Goal: Manage account settings

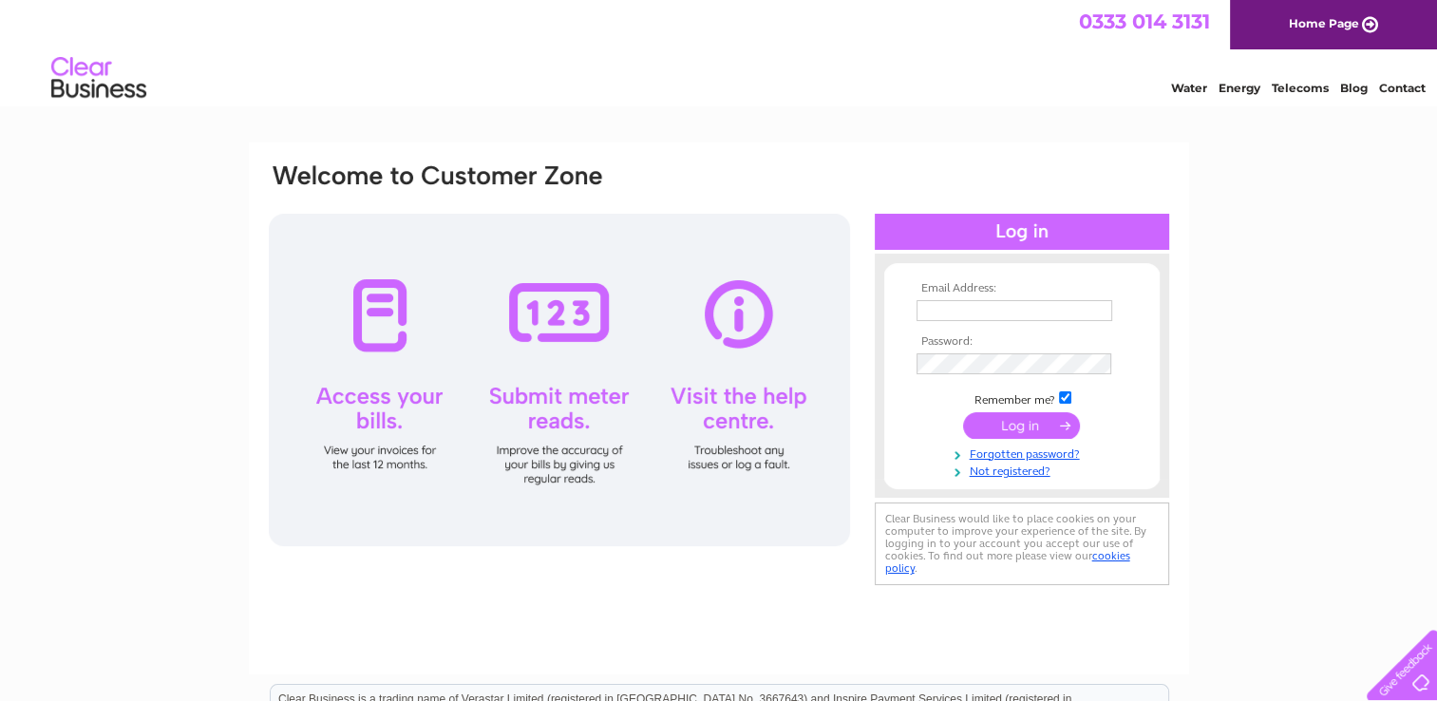
type input "lynn.reid@oilfast.co.uk"
click at [1011, 425] on input "submit" at bounding box center [1021, 425] width 117 height 27
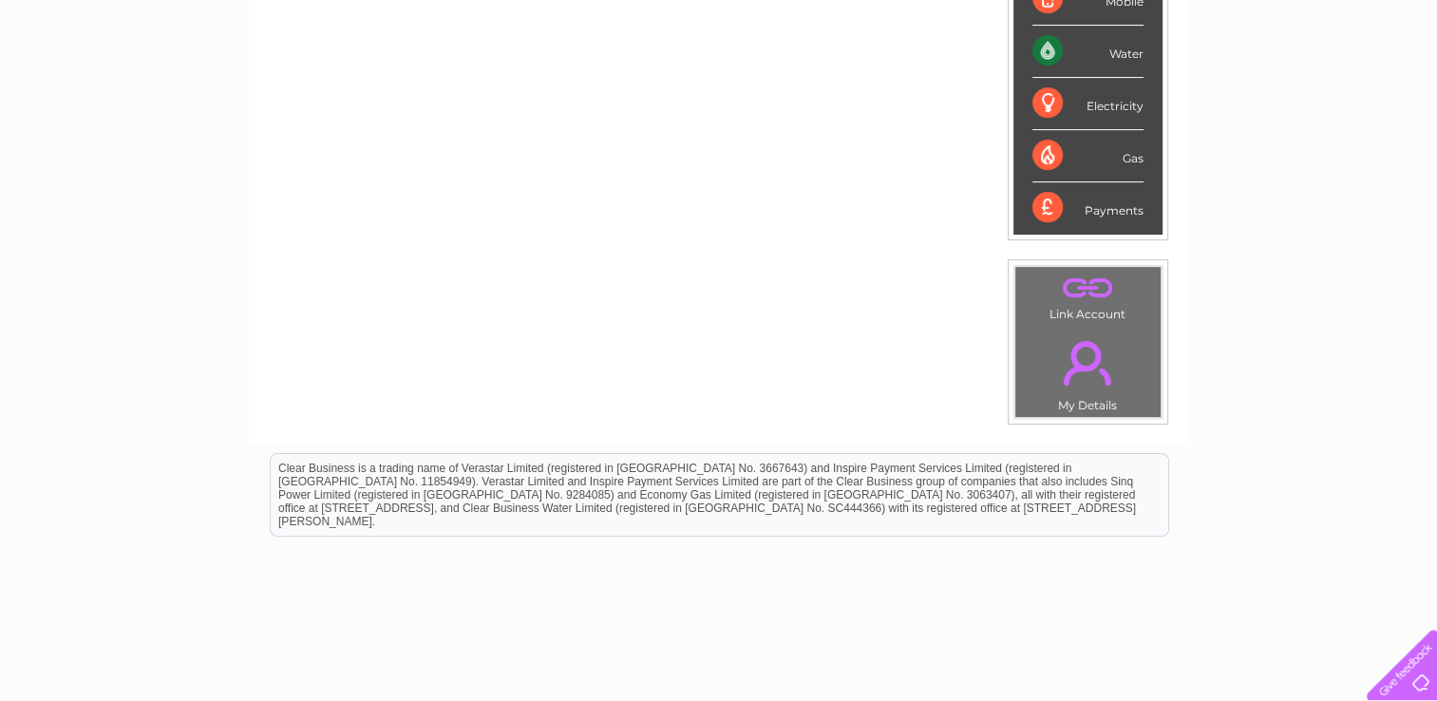
scroll to position [519, 0]
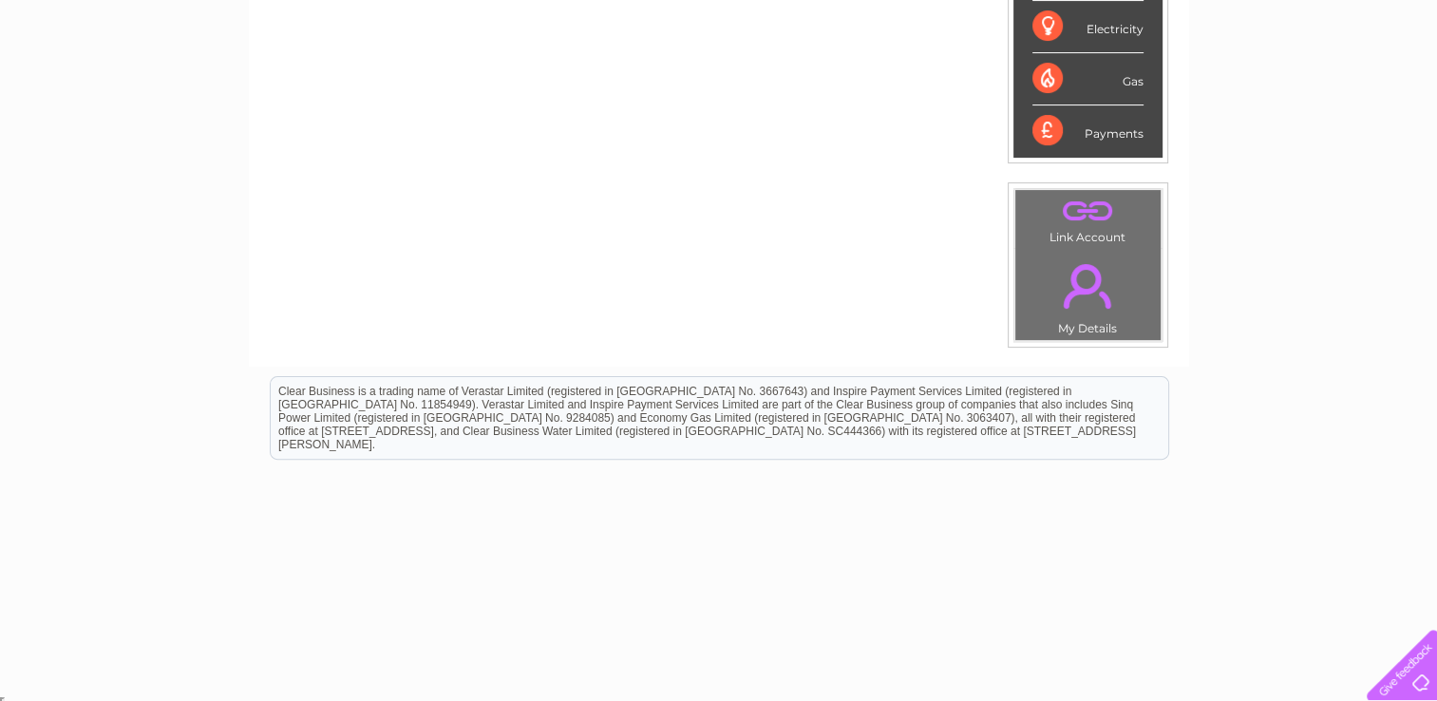
click at [1090, 299] on link "." at bounding box center [1088, 286] width 136 height 66
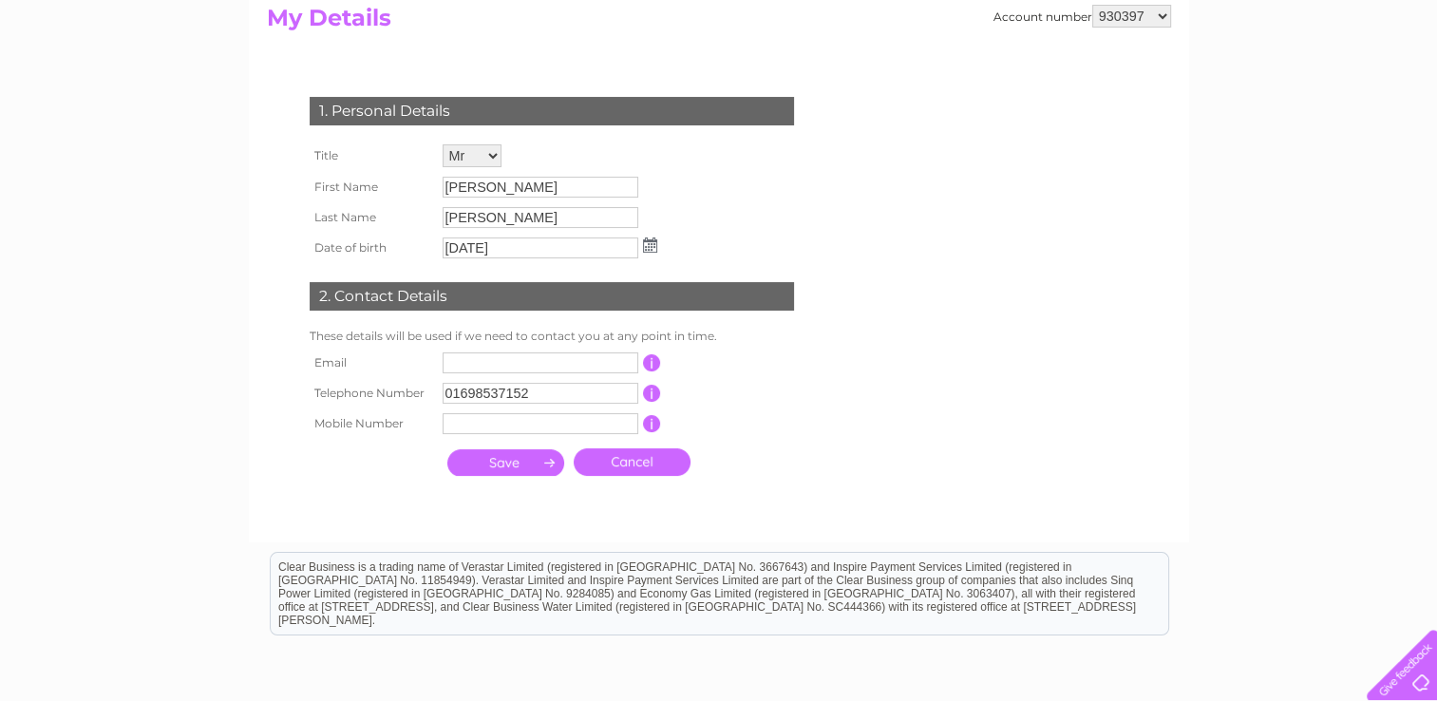
scroll to position [215, 0]
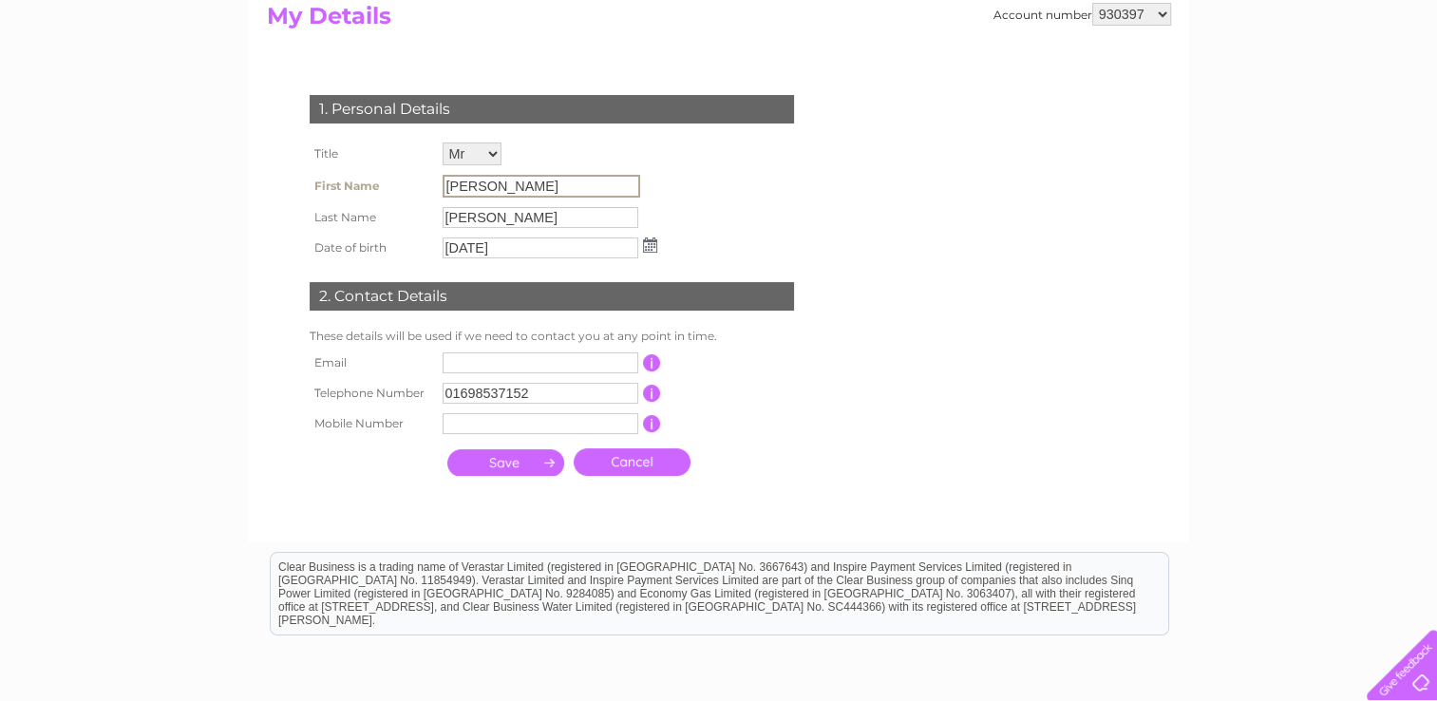
drag, startPoint x: 515, startPoint y: 181, endPoint x: 323, endPoint y: 179, distance: 191.9
click at [323, 179] on tr "First Name Duncan" at bounding box center [483, 186] width 357 height 32
click at [714, 198] on div "1. Personal Details Title Mr Mrs Ms Miss Dr Rev Prof Other First Name Duncan La…" at bounding box center [555, 280] width 577 height 409
drag, startPoint x: 562, startPoint y: 189, endPoint x: 369, endPoint y: 187, distance: 193.8
click at [369, 187] on tr "First Name Duncan" at bounding box center [483, 186] width 357 height 32
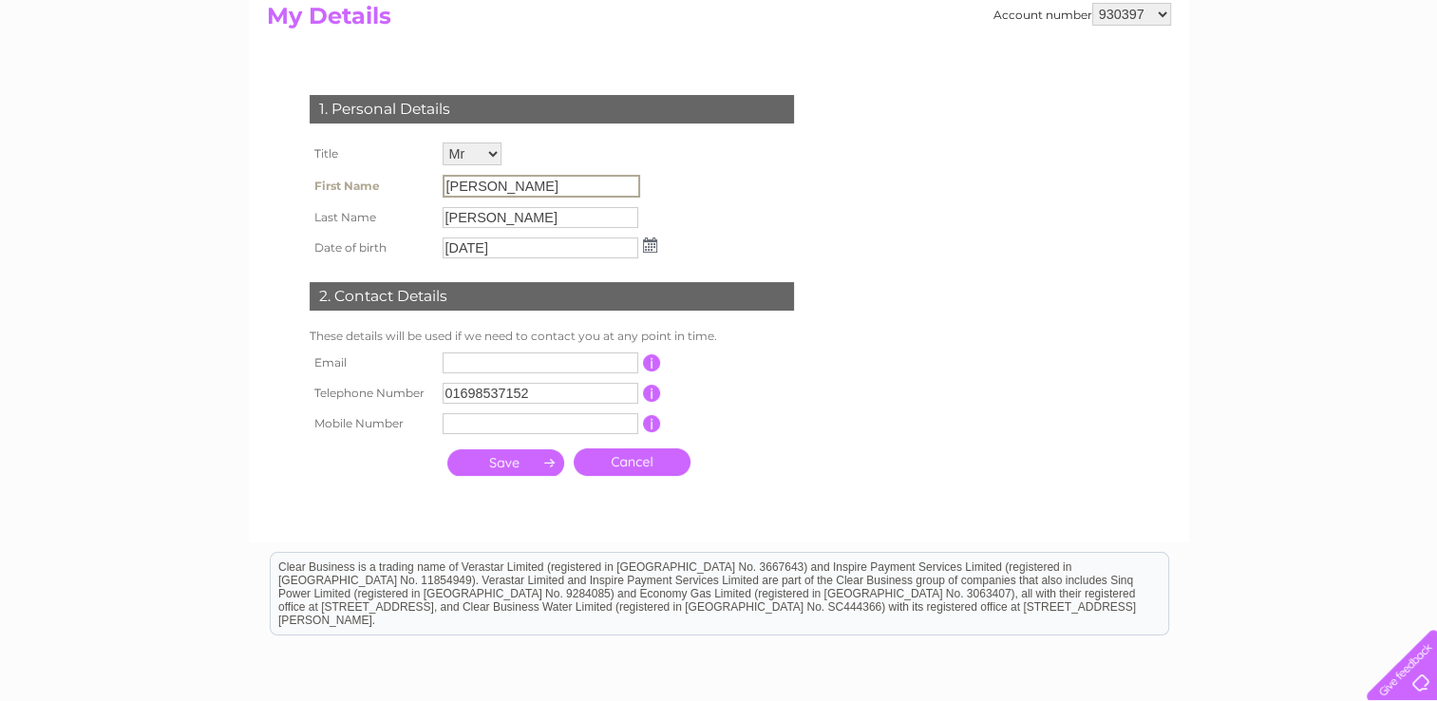
drag, startPoint x: 369, startPoint y: 187, endPoint x: 537, endPoint y: 186, distance: 168.1
click at [537, 186] on input "[PERSON_NAME]" at bounding box center [542, 186] width 198 height 23
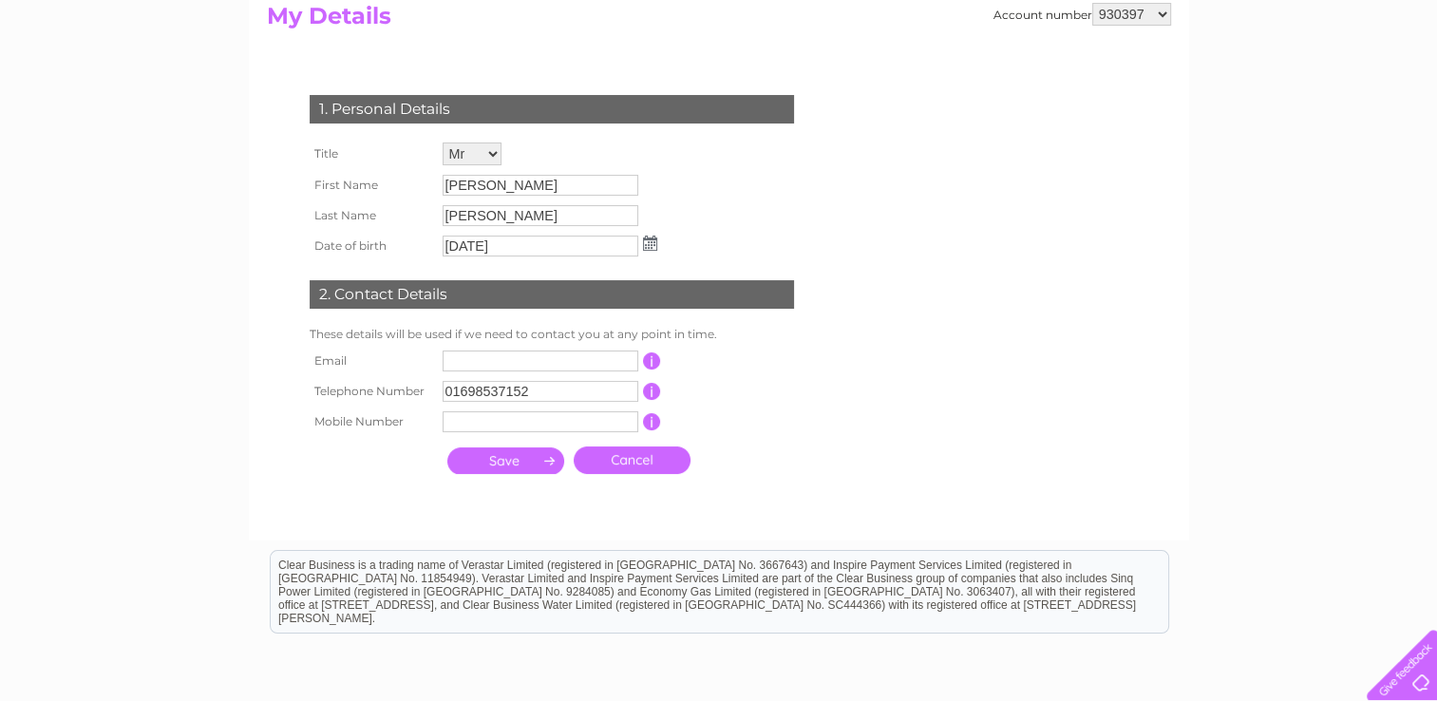
drag, startPoint x: 537, startPoint y: 186, endPoint x: 555, endPoint y: 232, distance: 49.0
click at [555, 232] on tbody "Title Mr Mrs Ms Miss Dr Rev Prof Other First Name Duncan Last Name Ross Date of…" at bounding box center [483, 199] width 357 height 123
click at [555, 232] on td "01/01/1994" at bounding box center [550, 246] width 224 height 30
drag, startPoint x: 555, startPoint y: 232, endPoint x: 506, endPoint y: 198, distance: 59.3
click at [506, 198] on td "[PERSON_NAME]" at bounding box center [550, 185] width 224 height 30
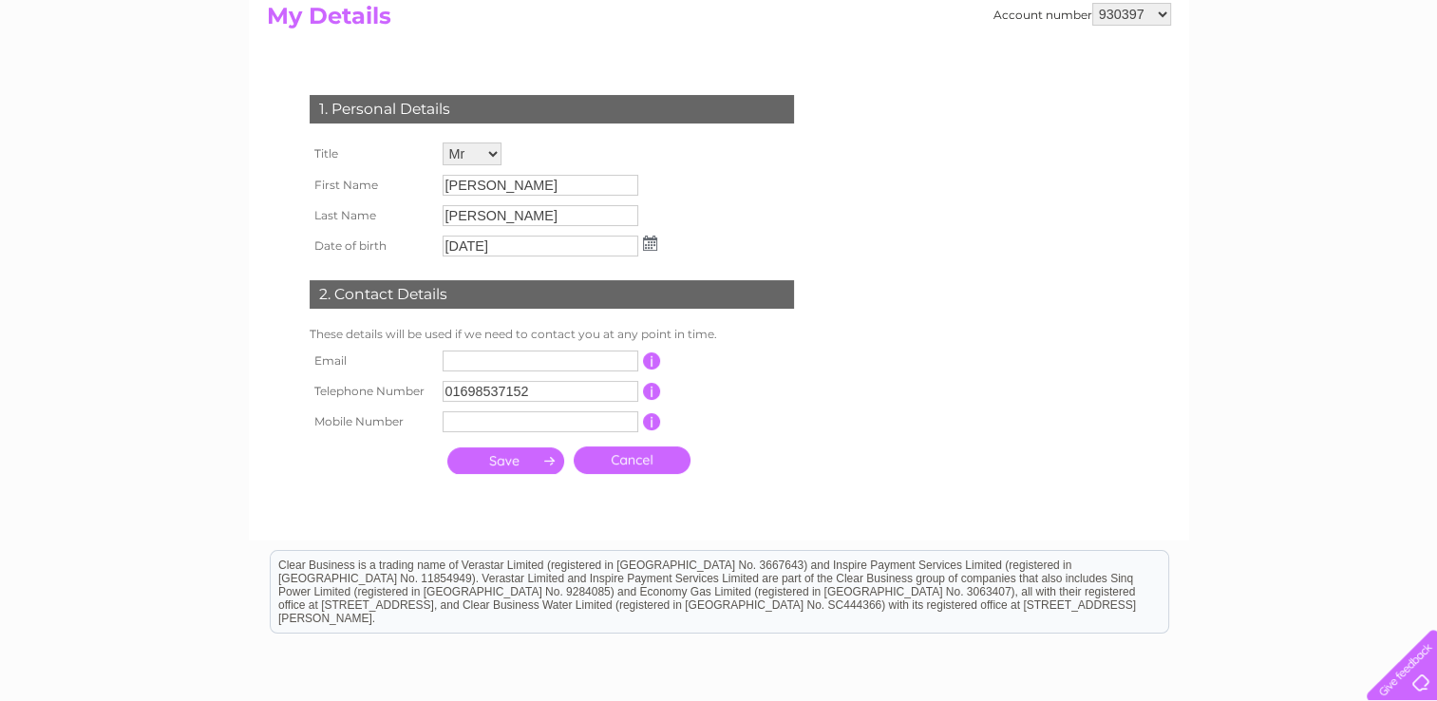
click at [506, 198] on td "Duncan" at bounding box center [550, 185] width 224 height 30
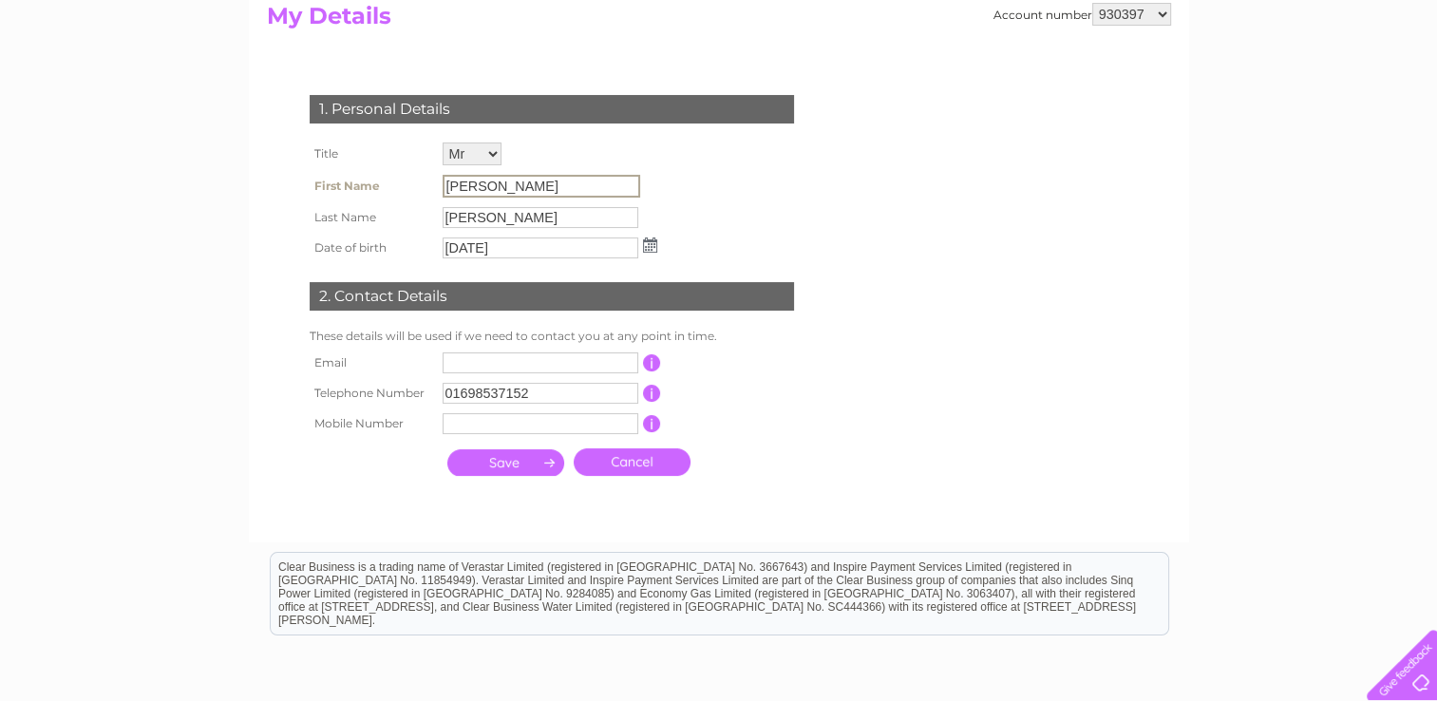
click at [501, 193] on input "[PERSON_NAME]" at bounding box center [542, 186] width 198 height 23
click at [493, 175] on input "Duncan" at bounding box center [542, 186] width 198 height 23
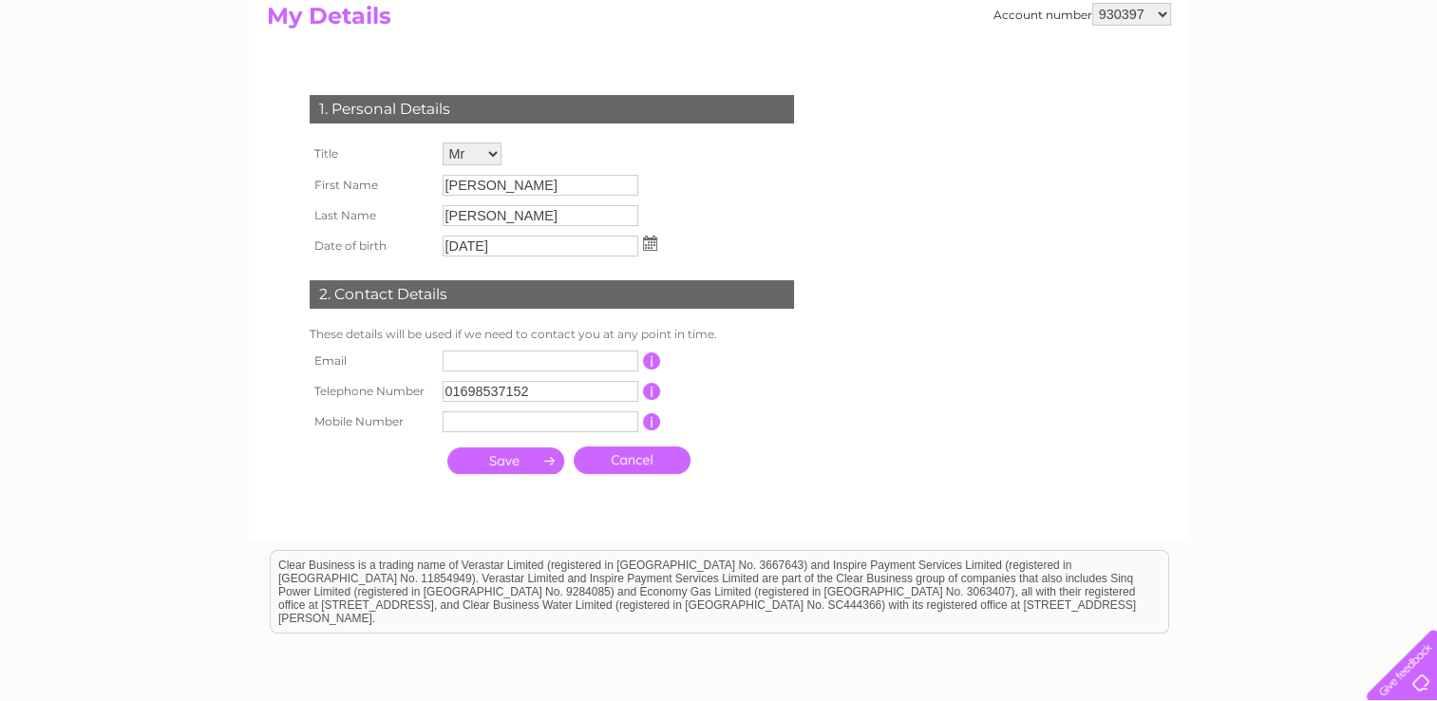
click at [727, 526] on div "Account number 930397 930399 930401 930403 946870 946876 946879 946938 946953 9…" at bounding box center [719, 253] width 940 height 576
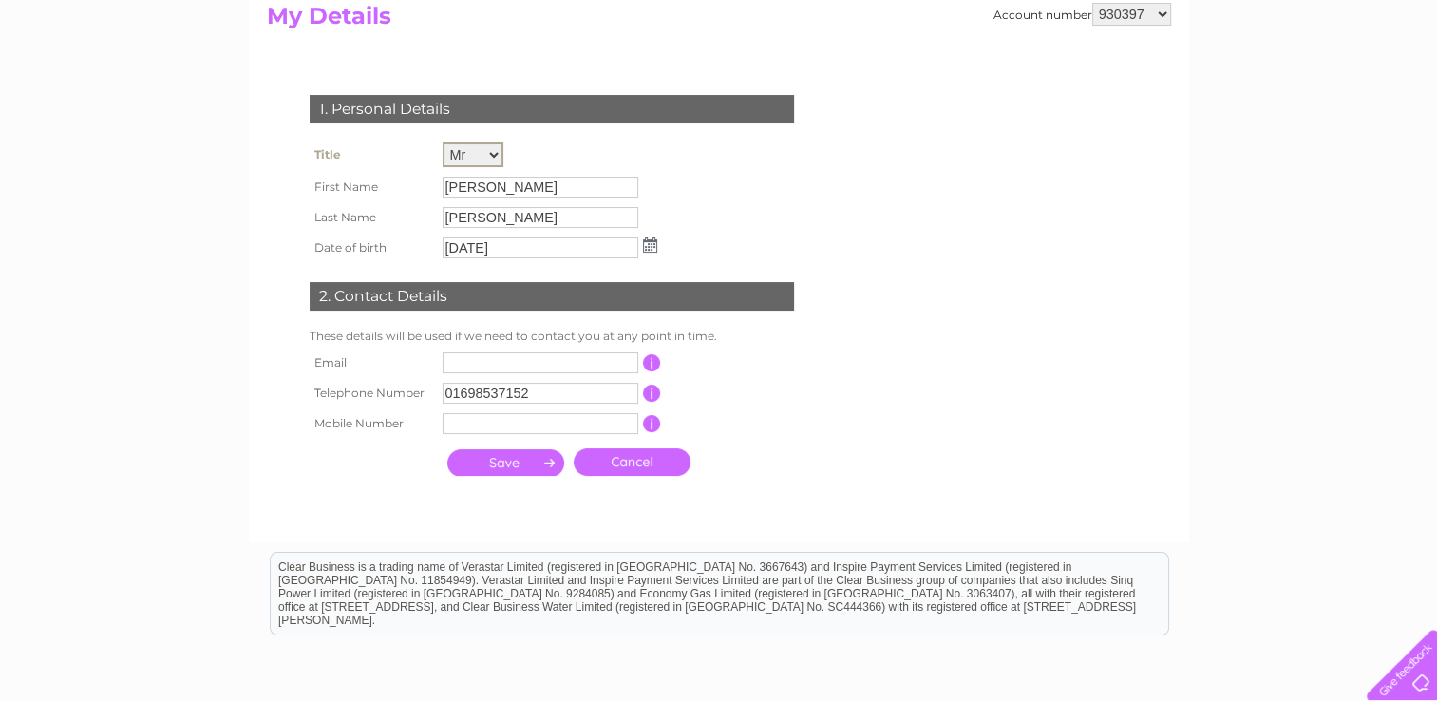
click at [494, 146] on select "Mr Mrs Ms Miss Dr Rev Prof Other" at bounding box center [473, 154] width 61 height 25
select select "Miss"
click at [443, 142] on select "Mr Mrs Ms Miss Dr Rev Prof Other" at bounding box center [473, 154] width 61 height 25
drag, startPoint x: 514, startPoint y: 188, endPoint x: 494, endPoint y: 186, distance: 20.0
click at [494, 186] on input "Duncan" at bounding box center [542, 186] width 198 height 23
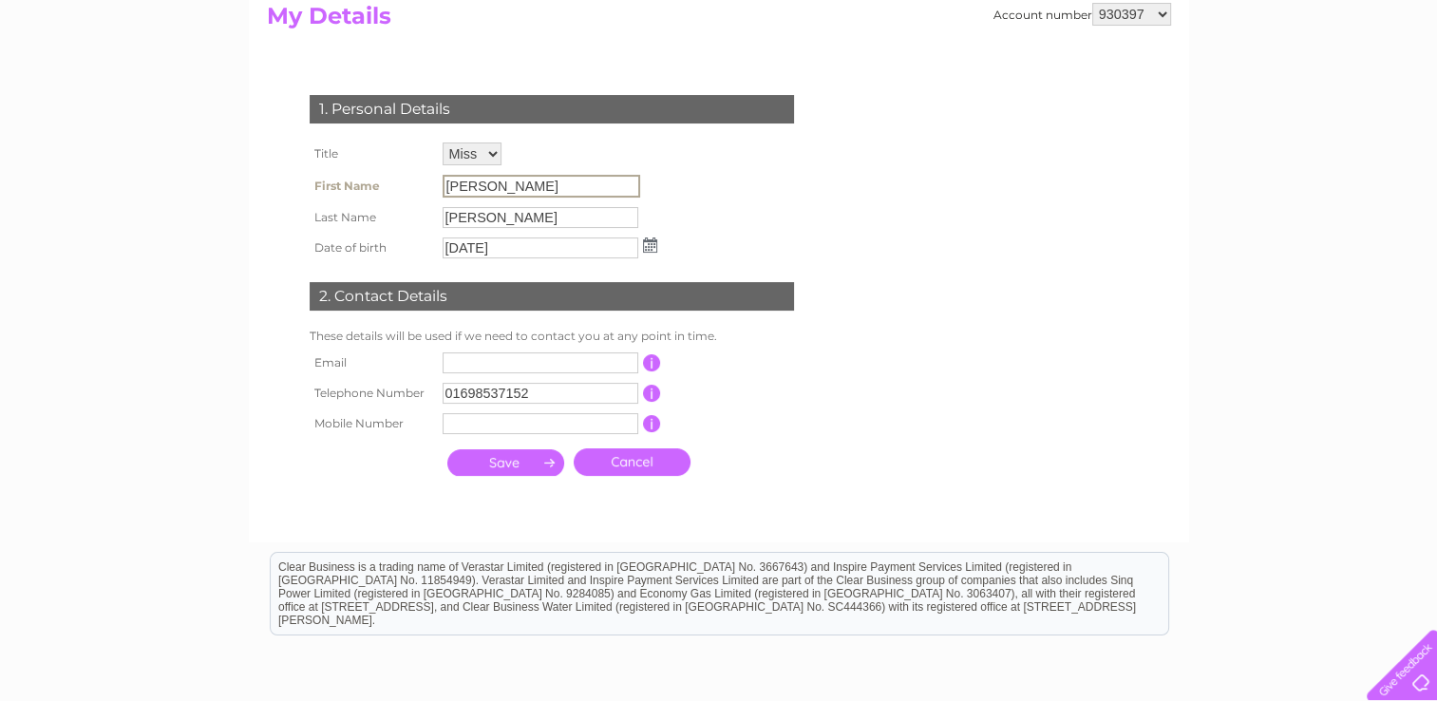
click at [494, 186] on input "Duncan" at bounding box center [542, 186] width 198 height 23
drag, startPoint x: 494, startPoint y: 186, endPoint x: 469, endPoint y: 243, distance: 62.1
click at [469, 243] on input "01/01/1994" at bounding box center [542, 247] width 198 height 23
click at [472, 217] on input "Ross" at bounding box center [542, 216] width 198 height 23
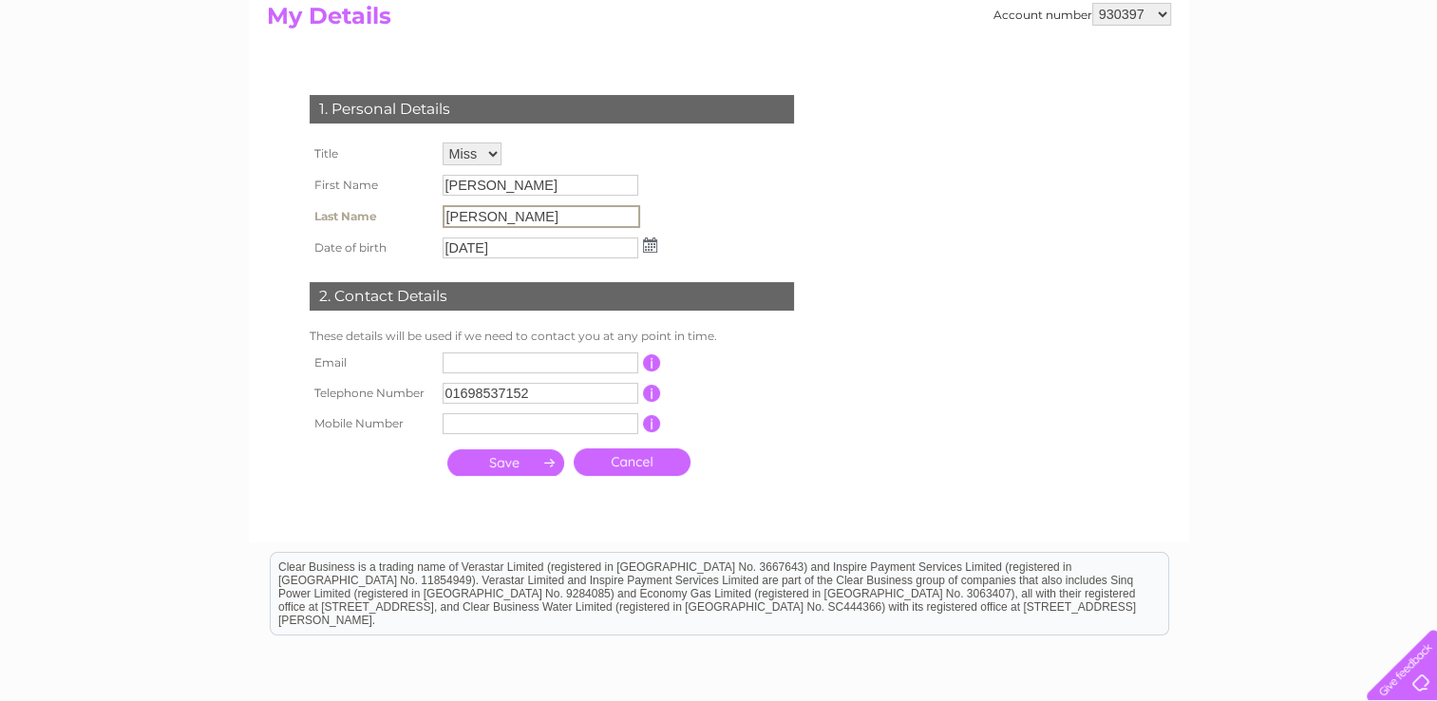
click at [472, 217] on input "Ross" at bounding box center [542, 216] width 198 height 23
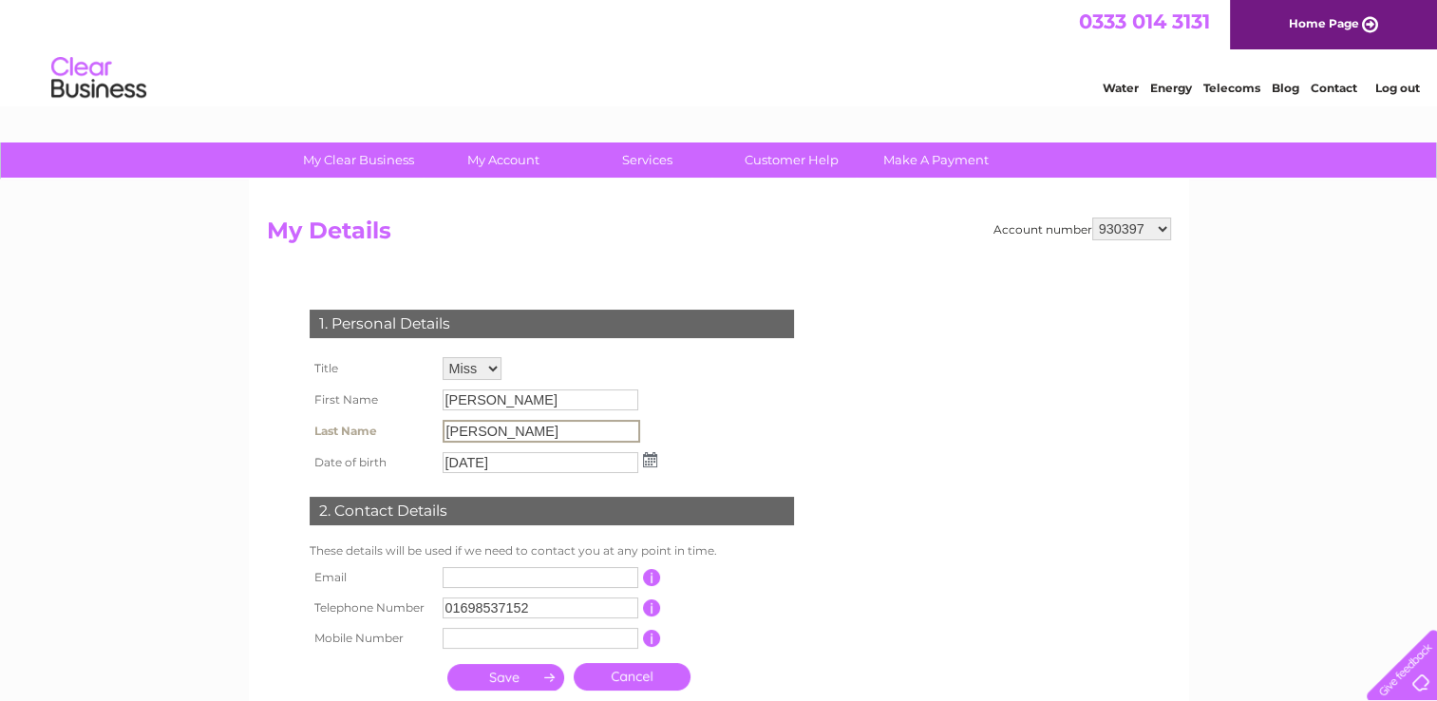
scroll to position [0, 0]
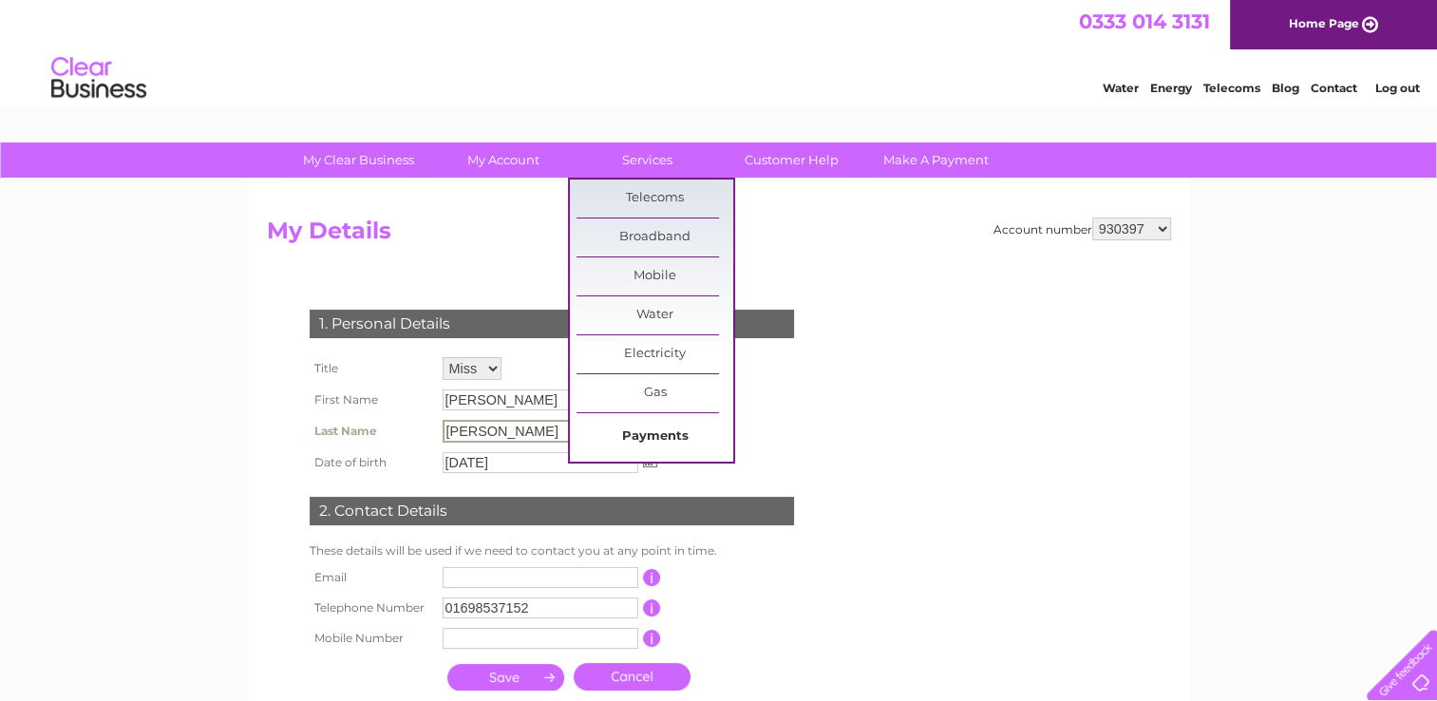
click at [688, 435] on link "Payments" at bounding box center [655, 437] width 157 height 38
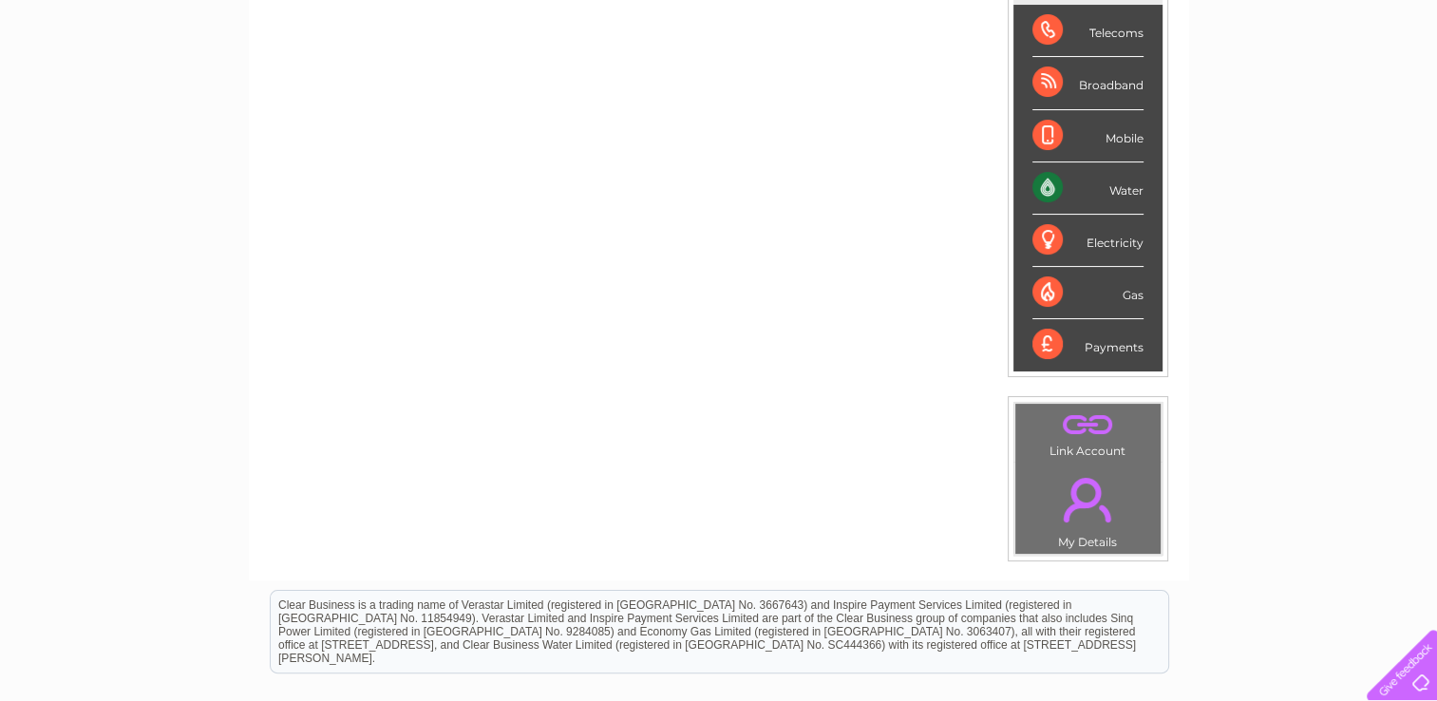
scroll to position [374, 0]
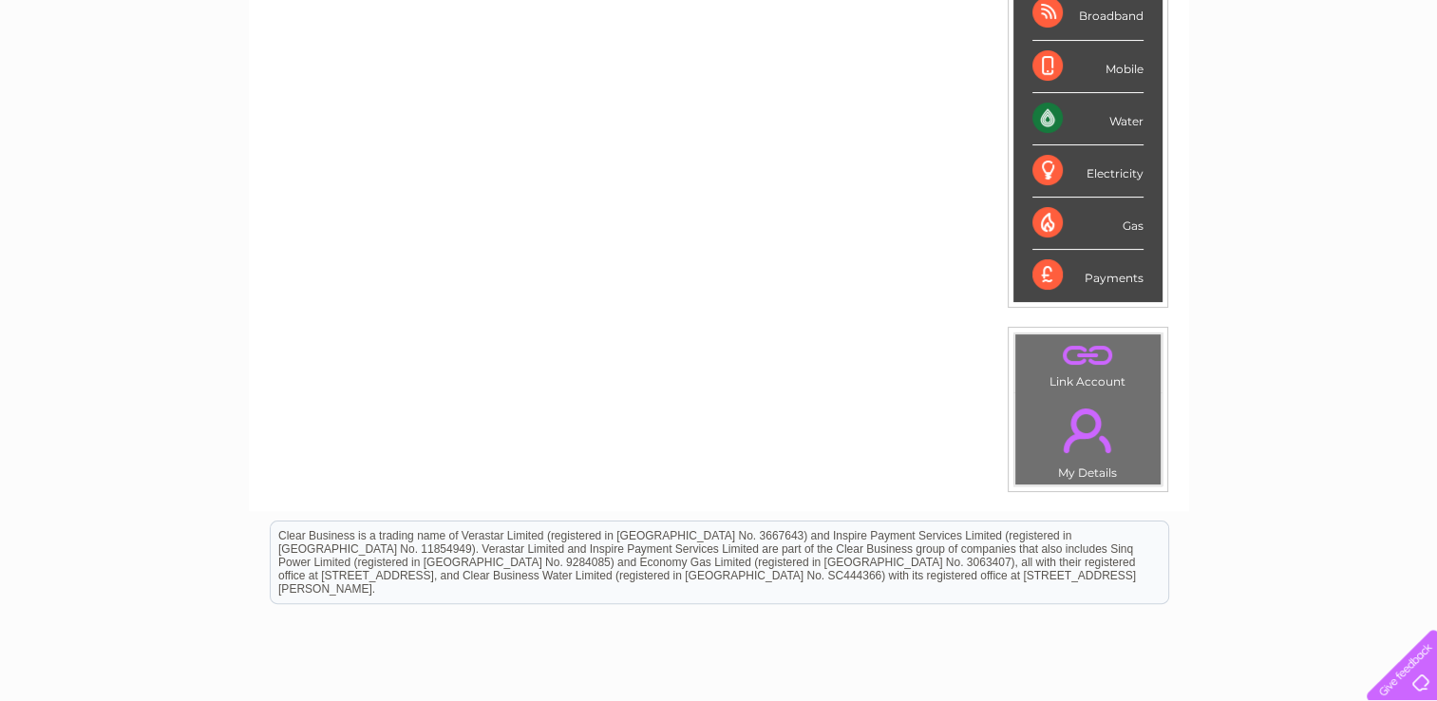
click at [1087, 369] on td ". Link Account" at bounding box center [1087, 363] width 147 height 60
click at [1074, 366] on link "." at bounding box center [1088, 355] width 136 height 33
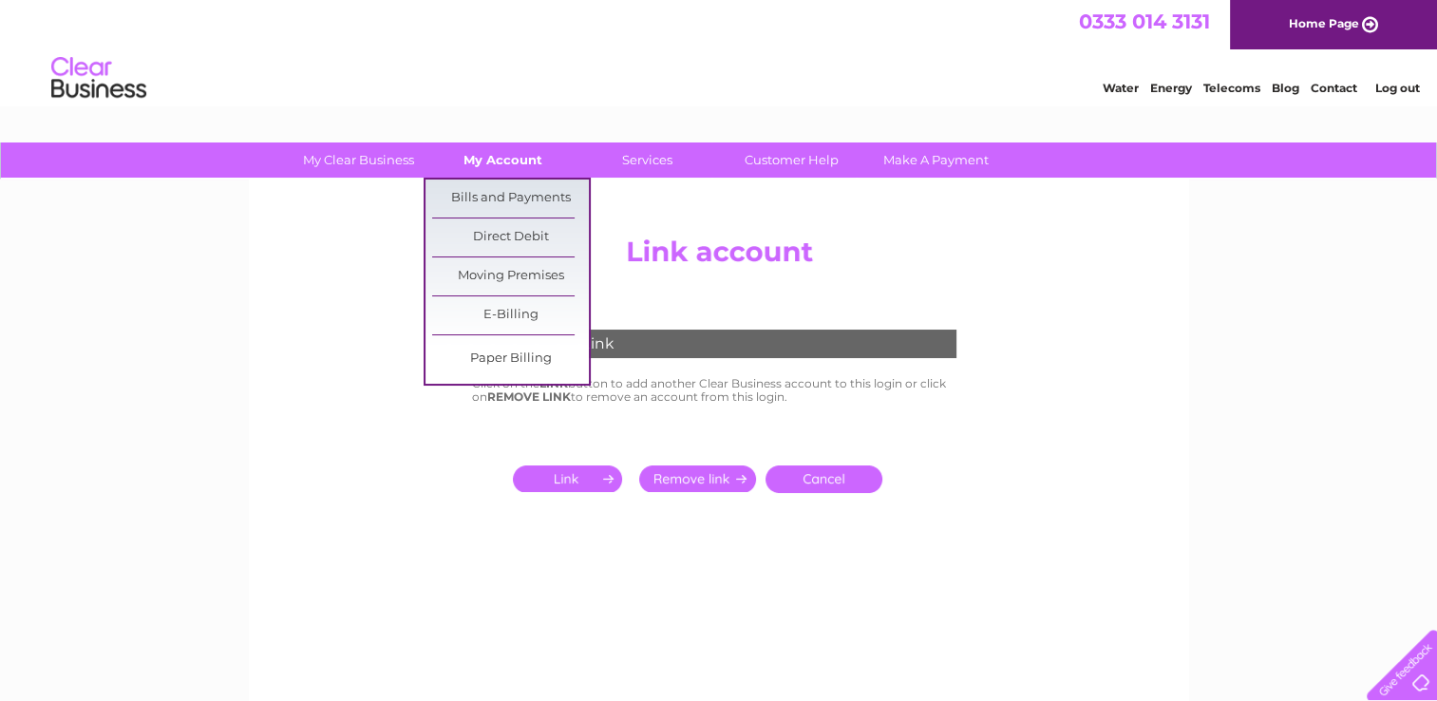
click at [472, 165] on link "My Account" at bounding box center [503, 159] width 157 height 35
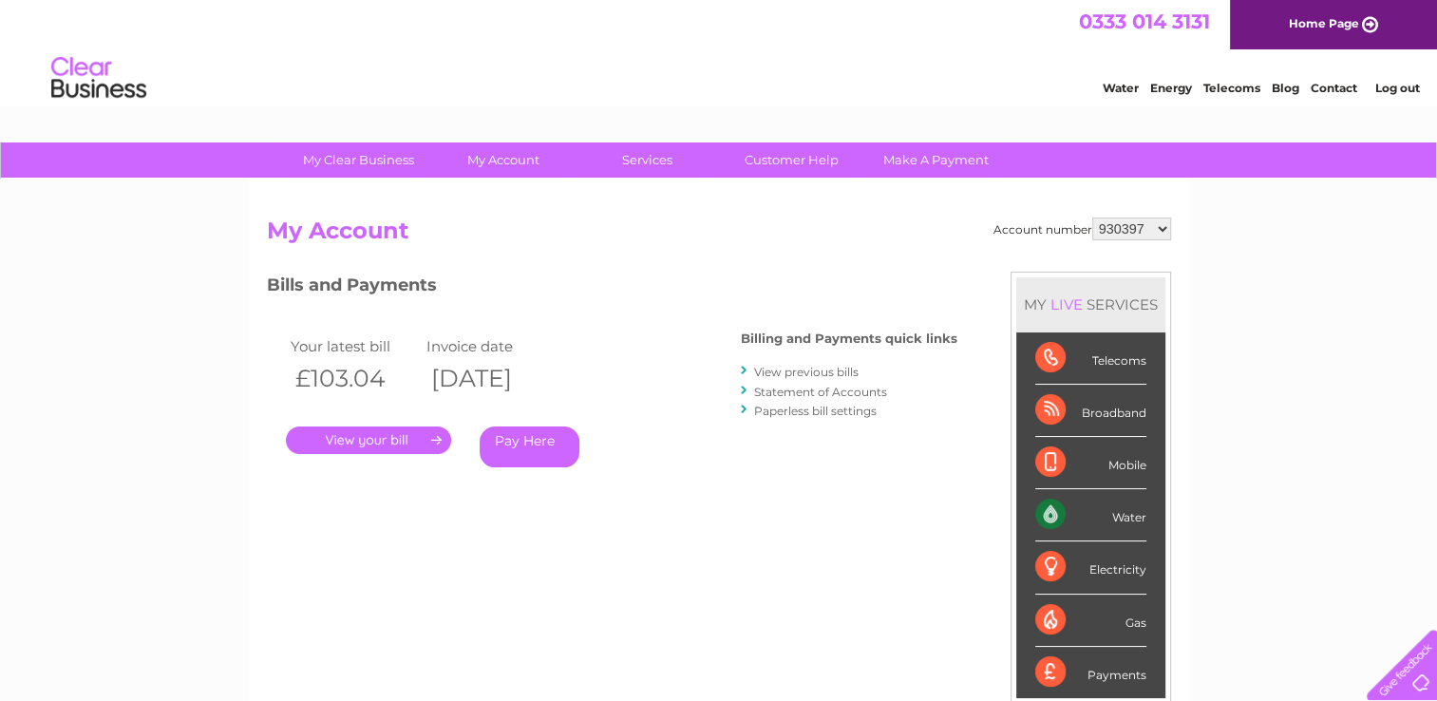
drag, startPoint x: 1444, startPoint y: 160, endPoint x: 1405, endPoint y: 101, distance: 70.6
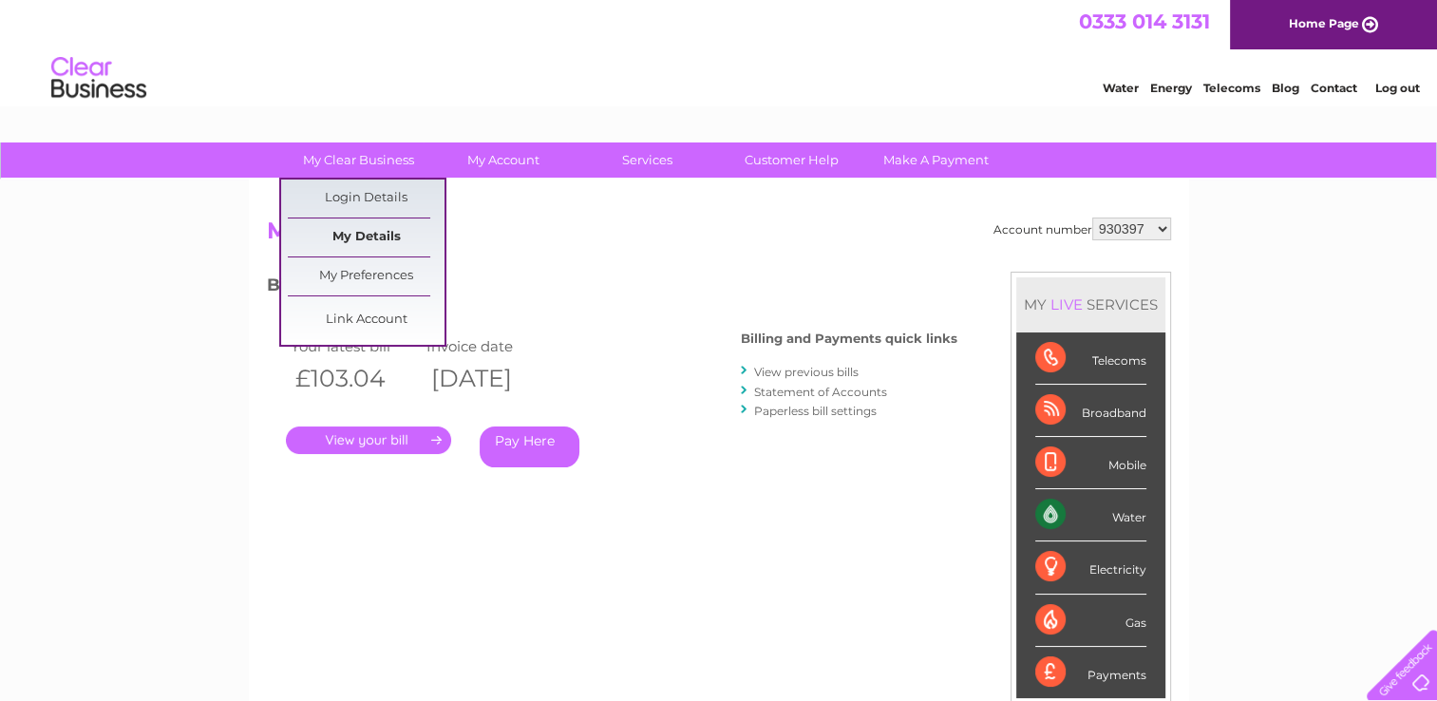
click at [383, 236] on link "My Details" at bounding box center [366, 237] width 157 height 38
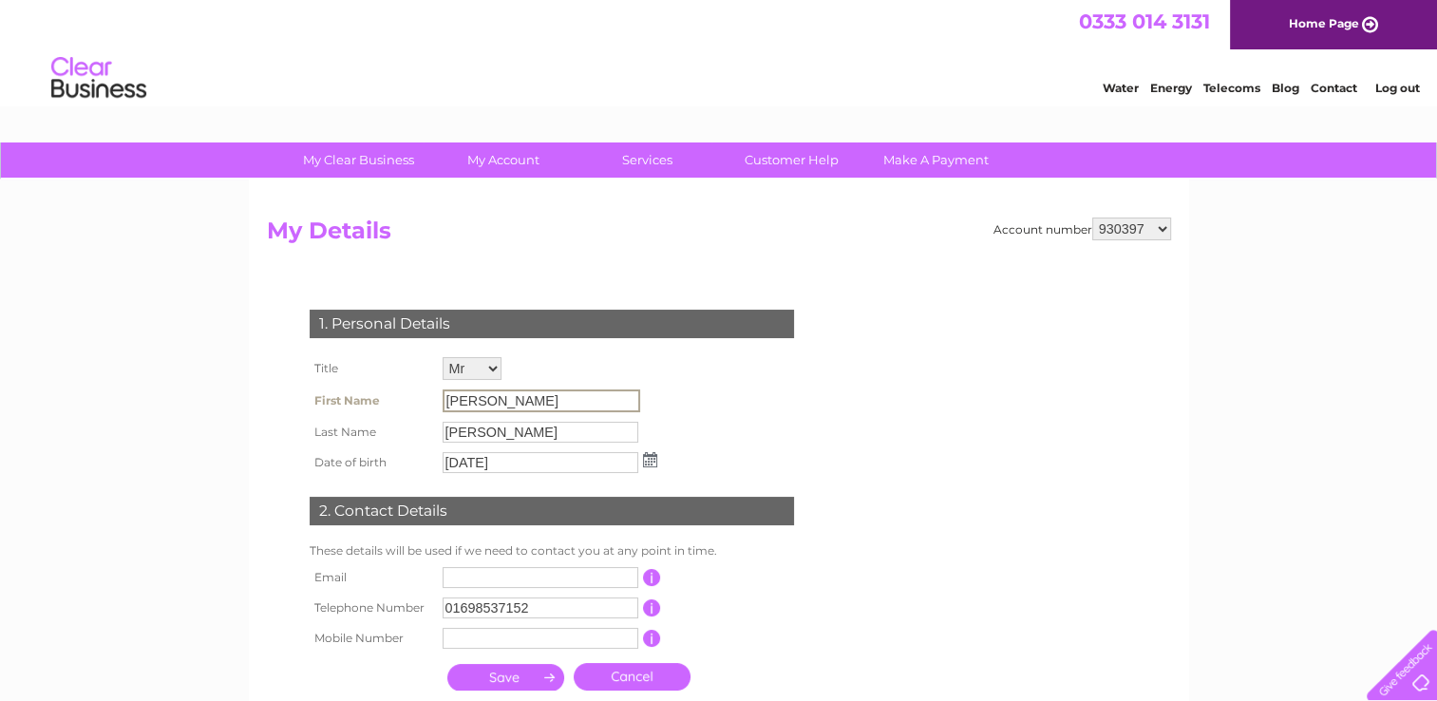
drag, startPoint x: 557, startPoint y: 402, endPoint x: 470, endPoint y: 401, distance: 86.4
click at [470, 401] on input "[PERSON_NAME]" at bounding box center [542, 400] width 198 height 23
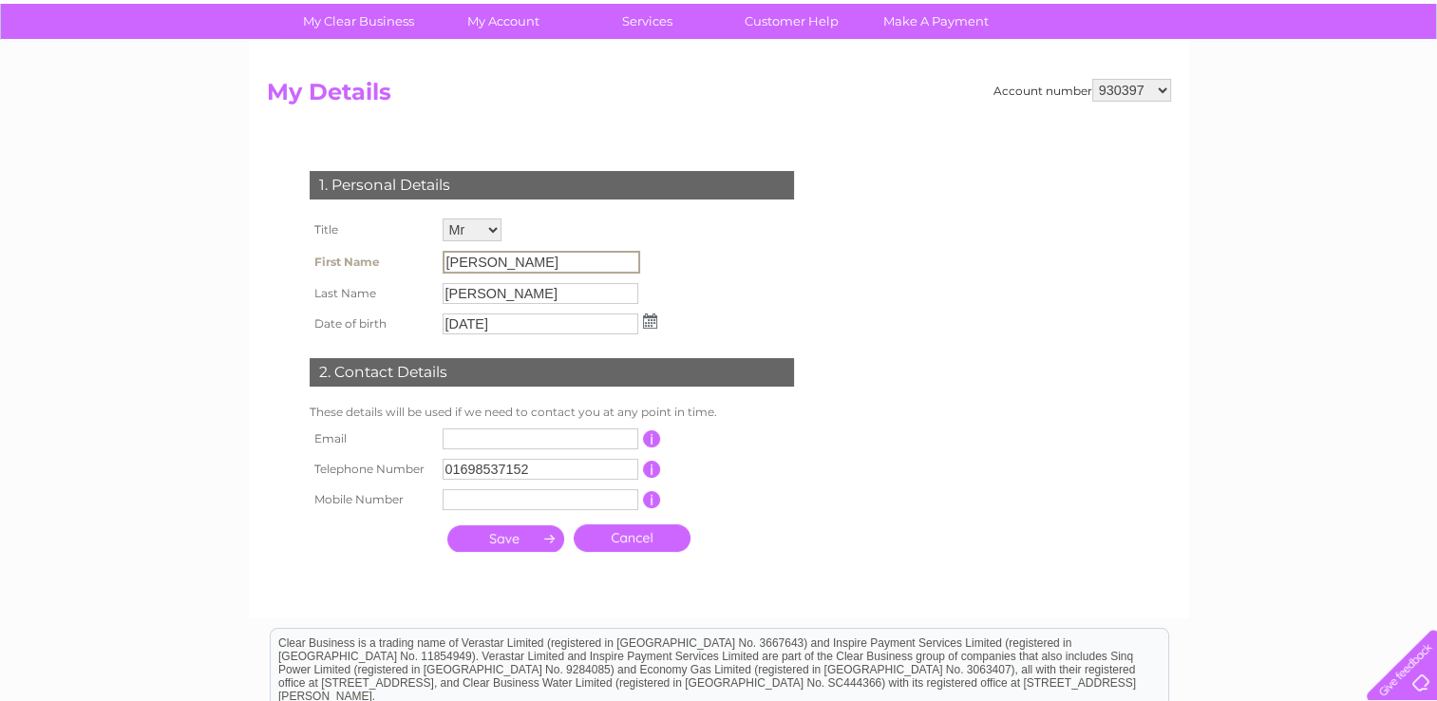
scroll to position [141, 0]
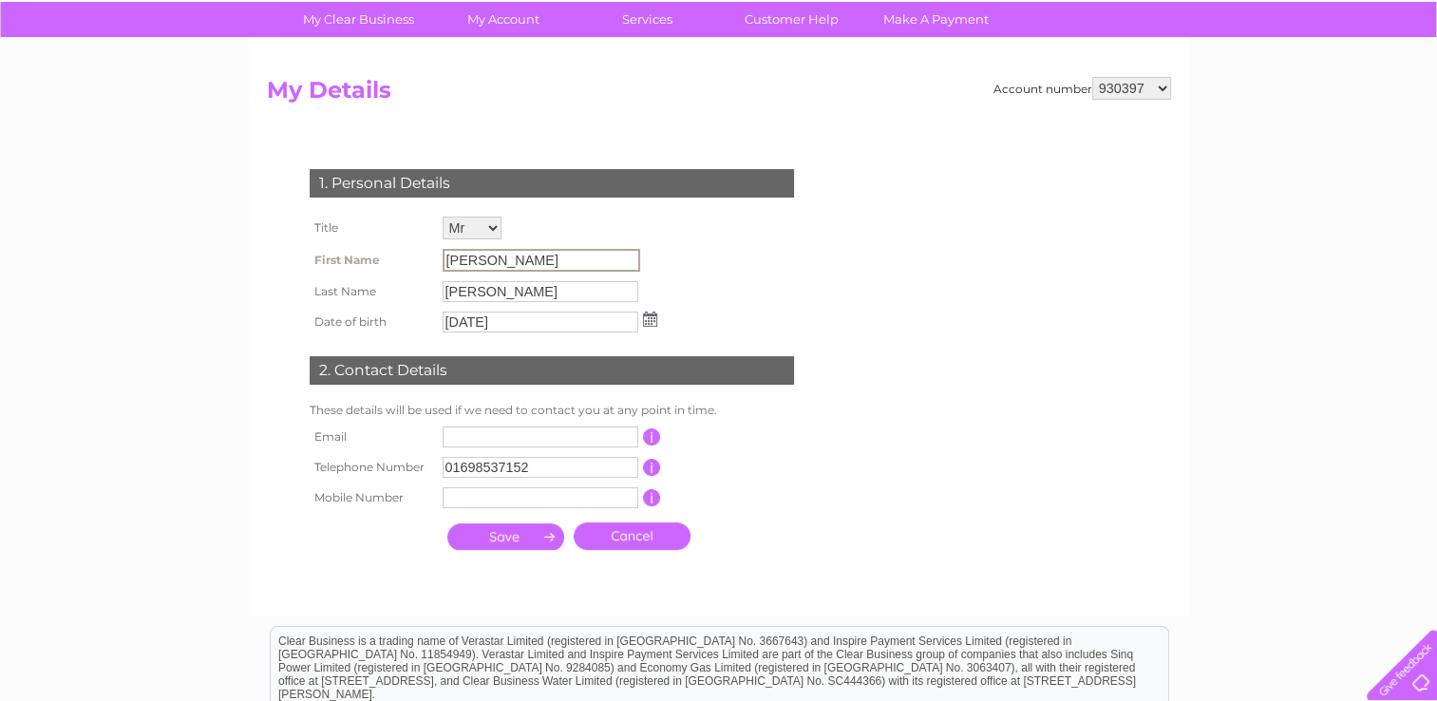
click at [1128, 89] on select "930397 930399 930401 930403 946870 946876 946879 946938 946953 958512 964287 96…" at bounding box center [1131, 88] width 79 height 23
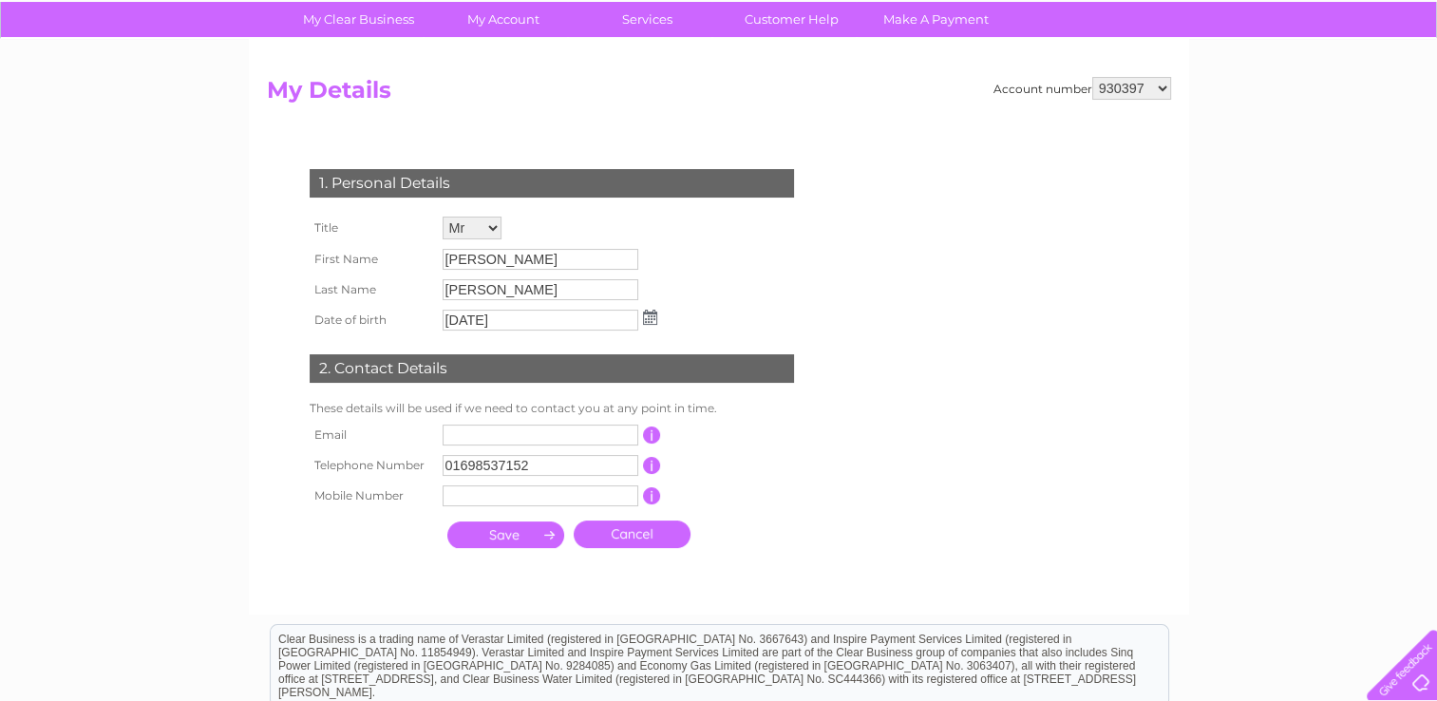
select select "930399"
click at [1095, 77] on select "930397 930399 930401 930403 946870 946876 946879 946938 946953 958512 964287 96…" at bounding box center [1131, 88] width 79 height 23
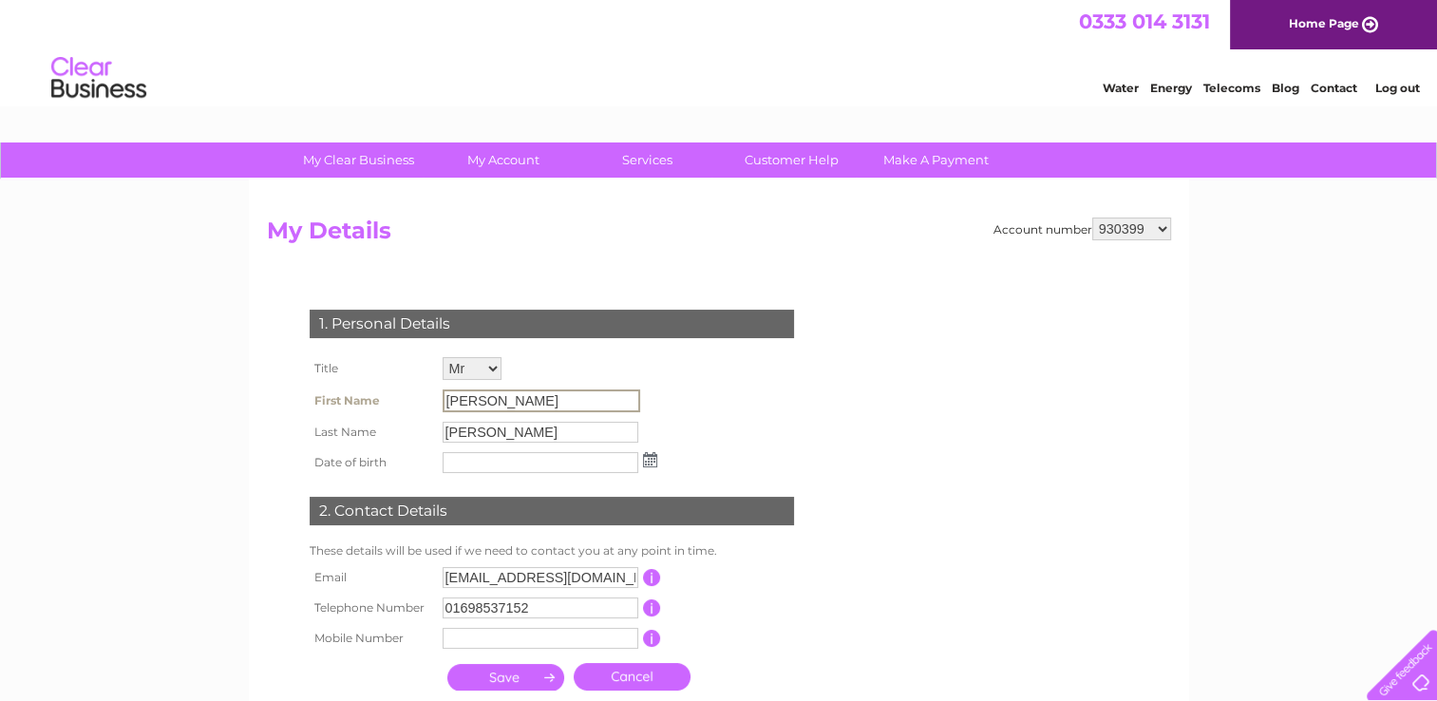
drag, startPoint x: 536, startPoint y: 403, endPoint x: 393, endPoint y: 399, distance: 142.5
click at [393, 399] on tr "First Name [PERSON_NAME]" at bounding box center [483, 401] width 357 height 32
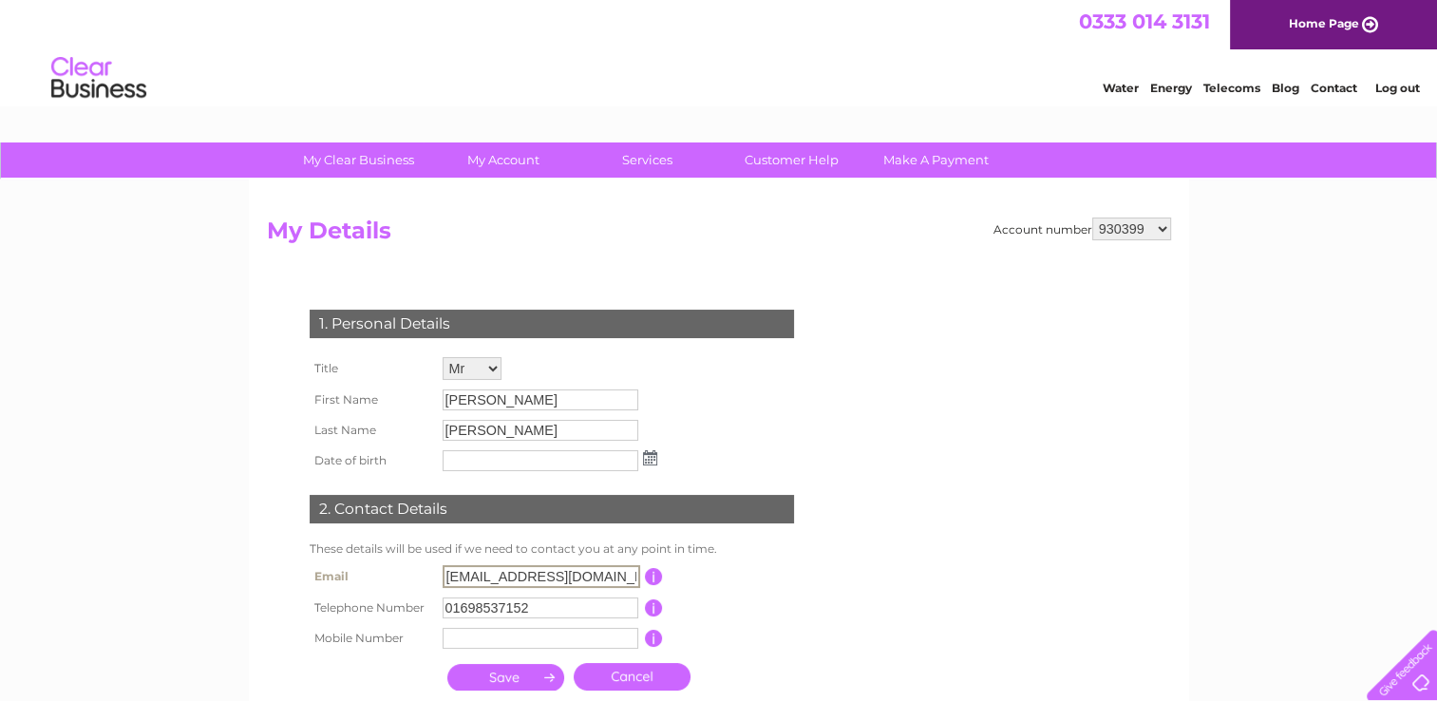
drag, startPoint x: 627, startPoint y: 576, endPoint x: 399, endPoint y: 582, distance: 228.0
click at [399, 582] on tr "Email FINANCE@OILFAST.CO.UK This should be a valid email address" at bounding box center [560, 576] width 510 height 32
type input "purchases@oilfast.co.uk"
click at [498, 671] on input "submit" at bounding box center [505, 677] width 117 height 27
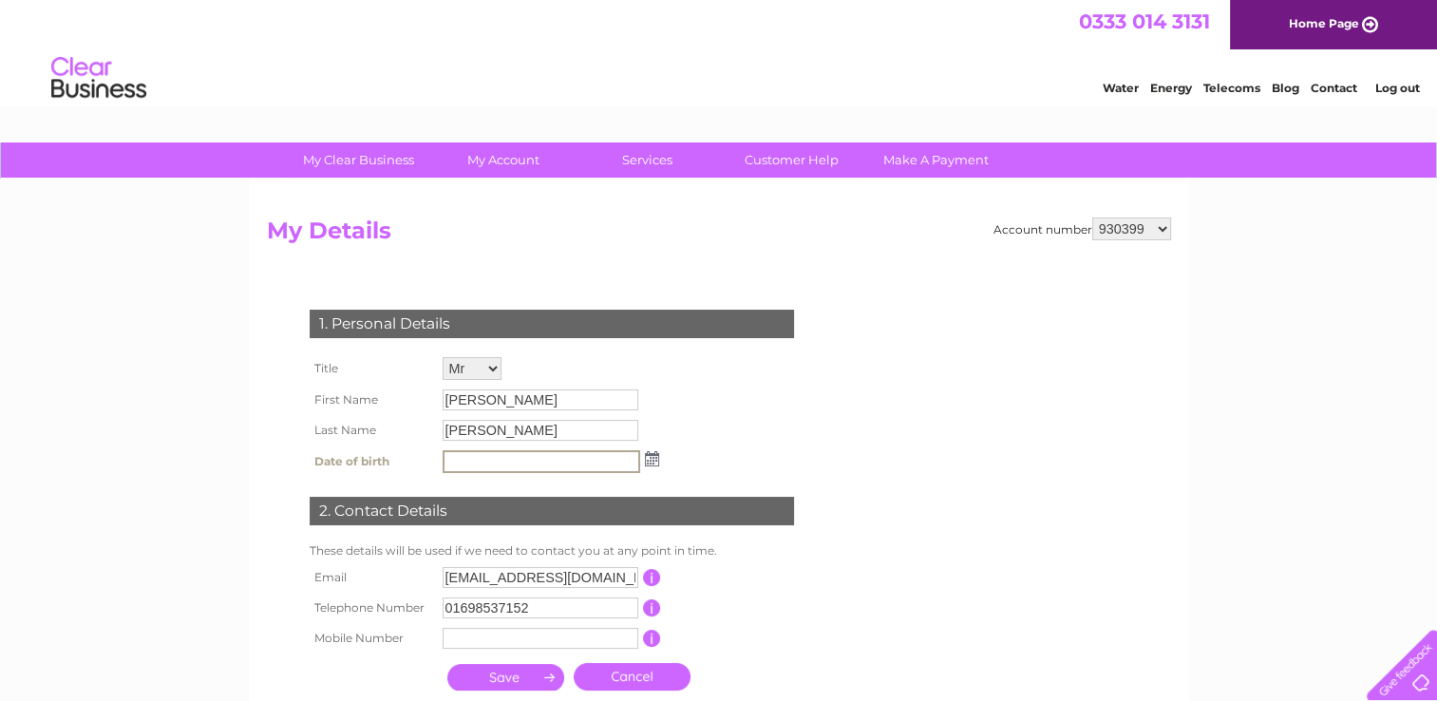
click at [648, 458] on img at bounding box center [652, 458] width 14 height 15
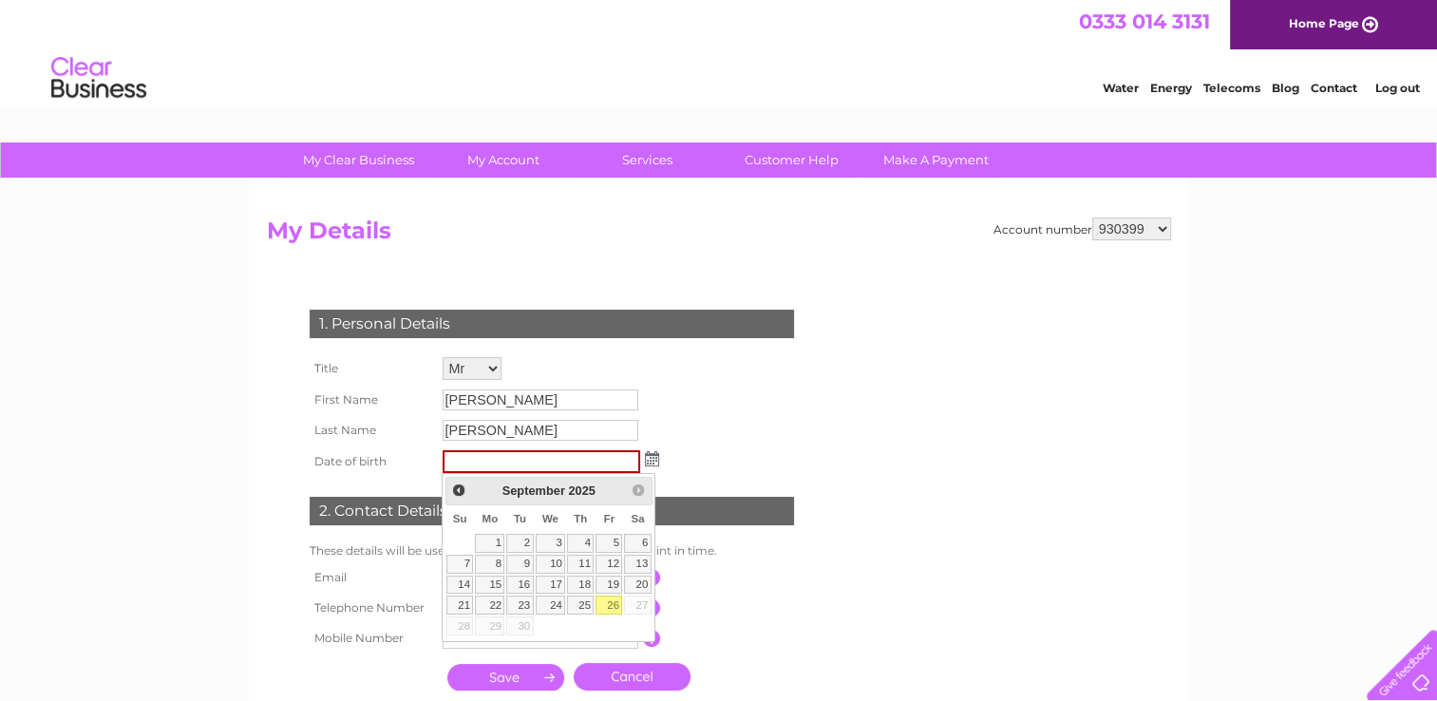
click at [518, 500] on div "September 2025" at bounding box center [548, 491] width 149 height 22
click at [529, 492] on span "September" at bounding box center [533, 490] width 63 height 14
click at [757, 370] on div "1. Personal Details Title Mr Mrs Ms Miss Dr Rev Prof Other First Name Duncan La…" at bounding box center [555, 495] width 577 height 409
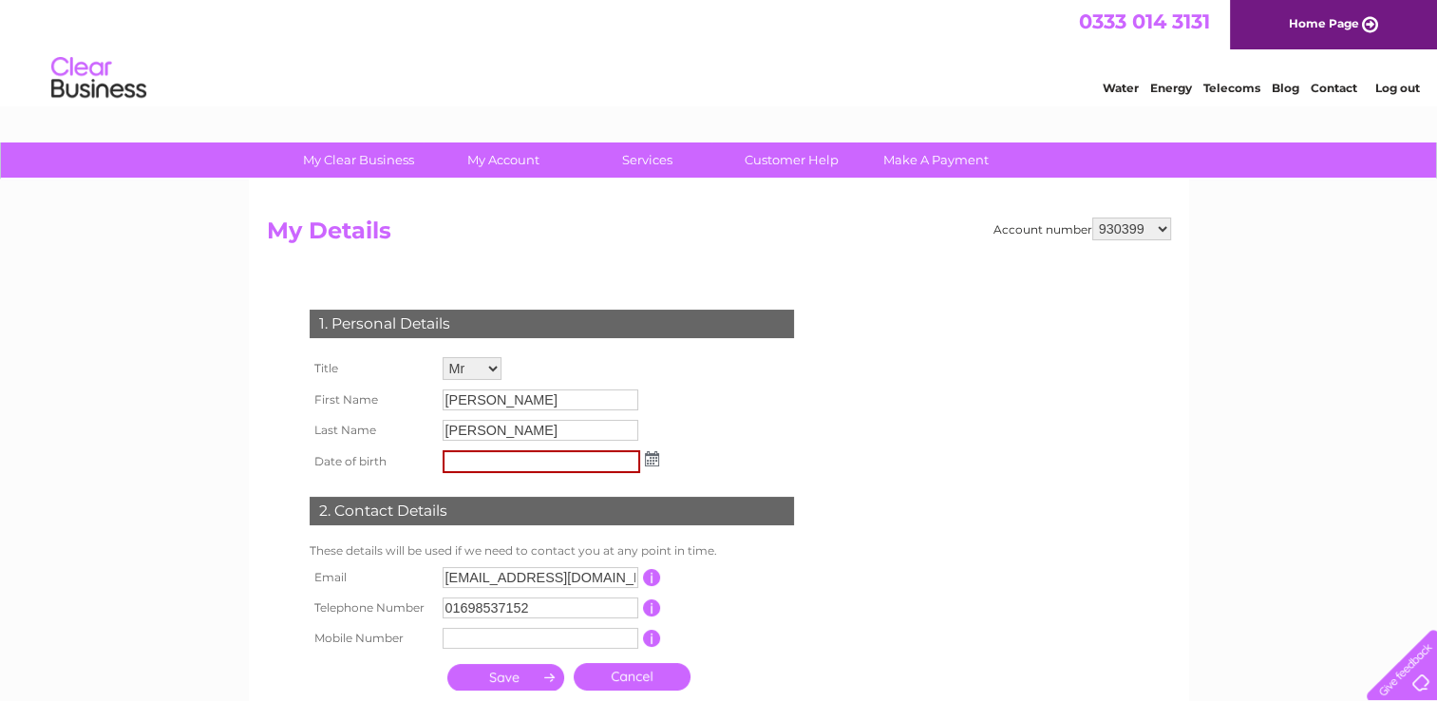
click at [1150, 223] on select "930397 930399 930401 930403 946870 946876 946879 946938 946953 958512 964287 96…" at bounding box center [1131, 228] width 79 height 23
select select "1111840"
click at [1095, 217] on select "930397 930399 930401 930403 946870 946876 946879 946938 946953 958512 964287 96…" at bounding box center [1131, 228] width 79 height 23
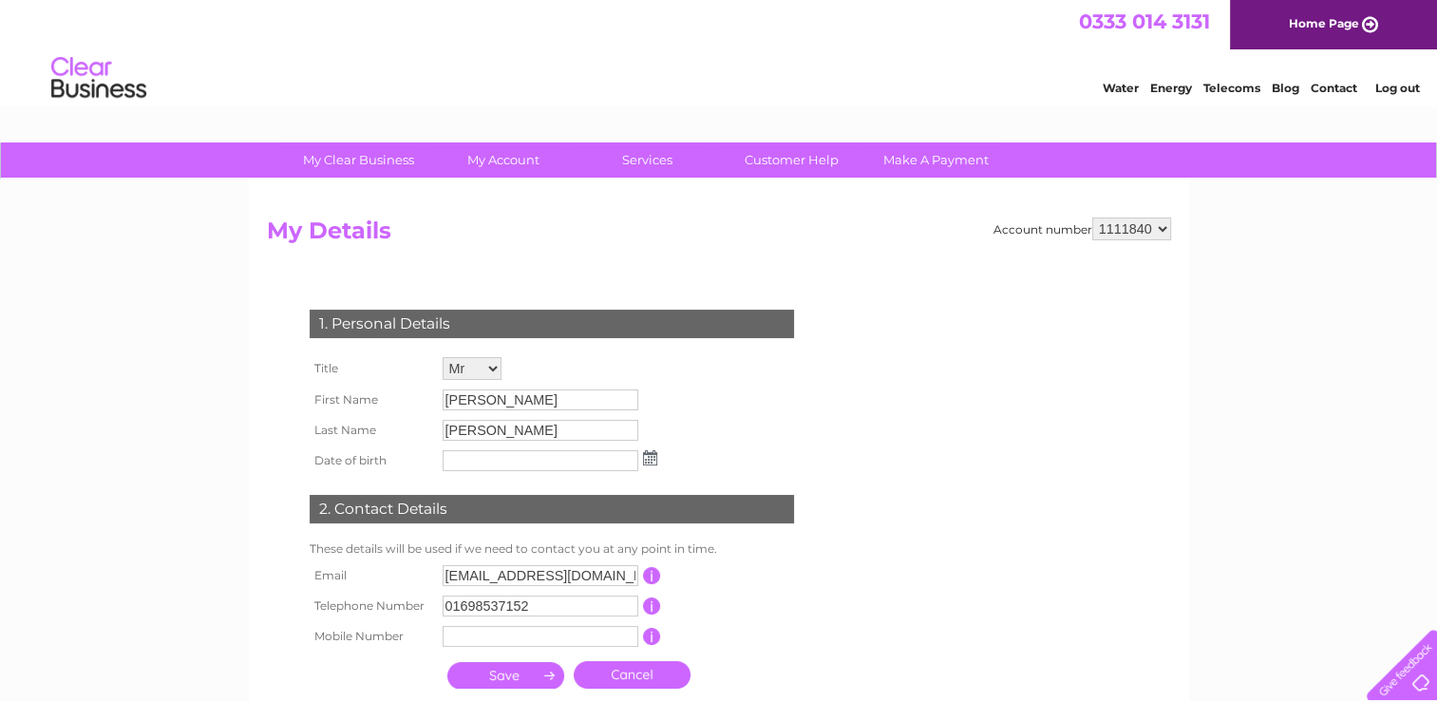
click at [491, 373] on select "Mr Mrs Ms Miss Dr Rev Prof Other" at bounding box center [472, 368] width 59 height 23
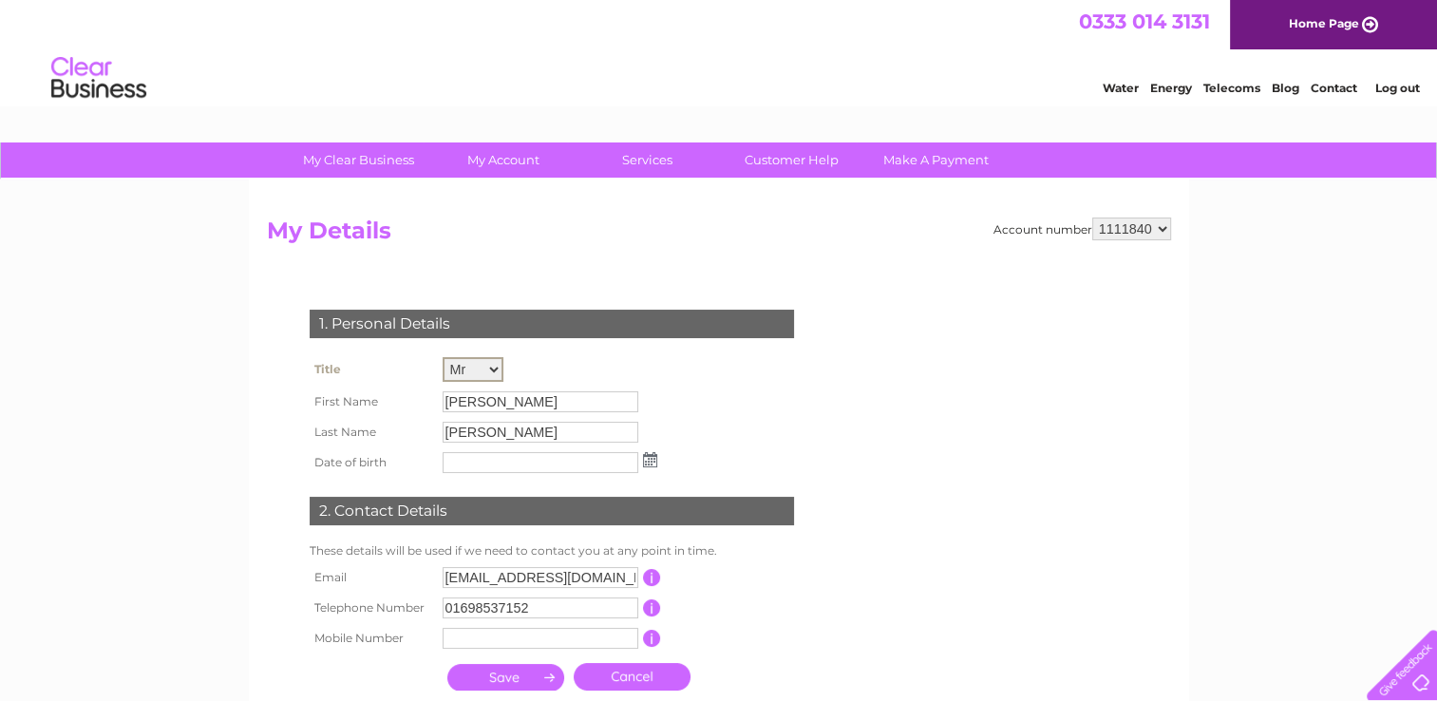
select select "Miss"
click at [443, 357] on select "Mr Mrs Ms Miss Dr Rev Prof Other" at bounding box center [473, 369] width 61 height 25
drag, startPoint x: 514, startPoint y: 403, endPoint x: 418, endPoint y: 403, distance: 95.9
click at [418, 403] on tr "First Name Duncan" at bounding box center [483, 401] width 357 height 32
drag, startPoint x: 418, startPoint y: 403, endPoint x: 552, endPoint y: 409, distance: 134.1
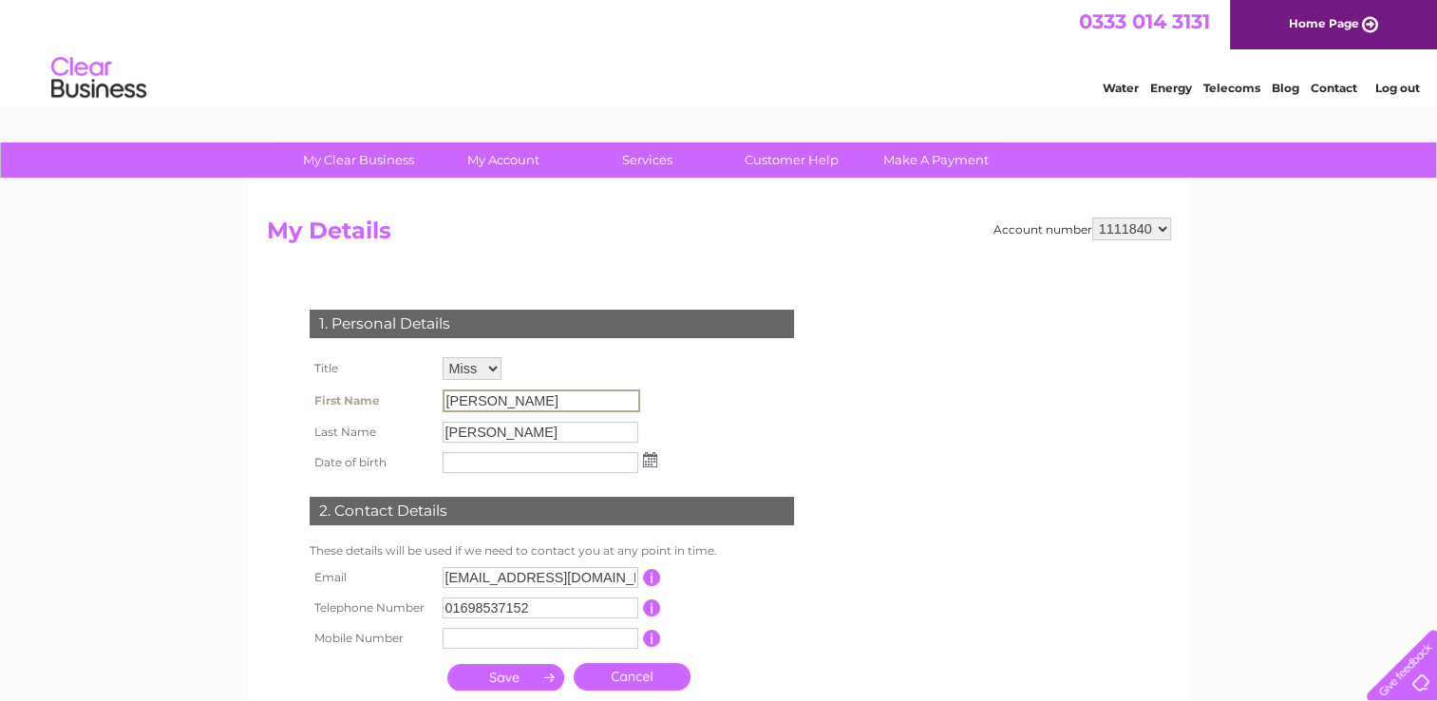
click at [552, 409] on input "Duncan" at bounding box center [542, 400] width 198 height 23
click at [547, 406] on input "Duncan" at bounding box center [542, 400] width 198 height 23
click at [547, 407] on input "Duncan" at bounding box center [542, 400] width 198 height 23
click at [811, 164] on link "Customer Help" at bounding box center [791, 159] width 157 height 35
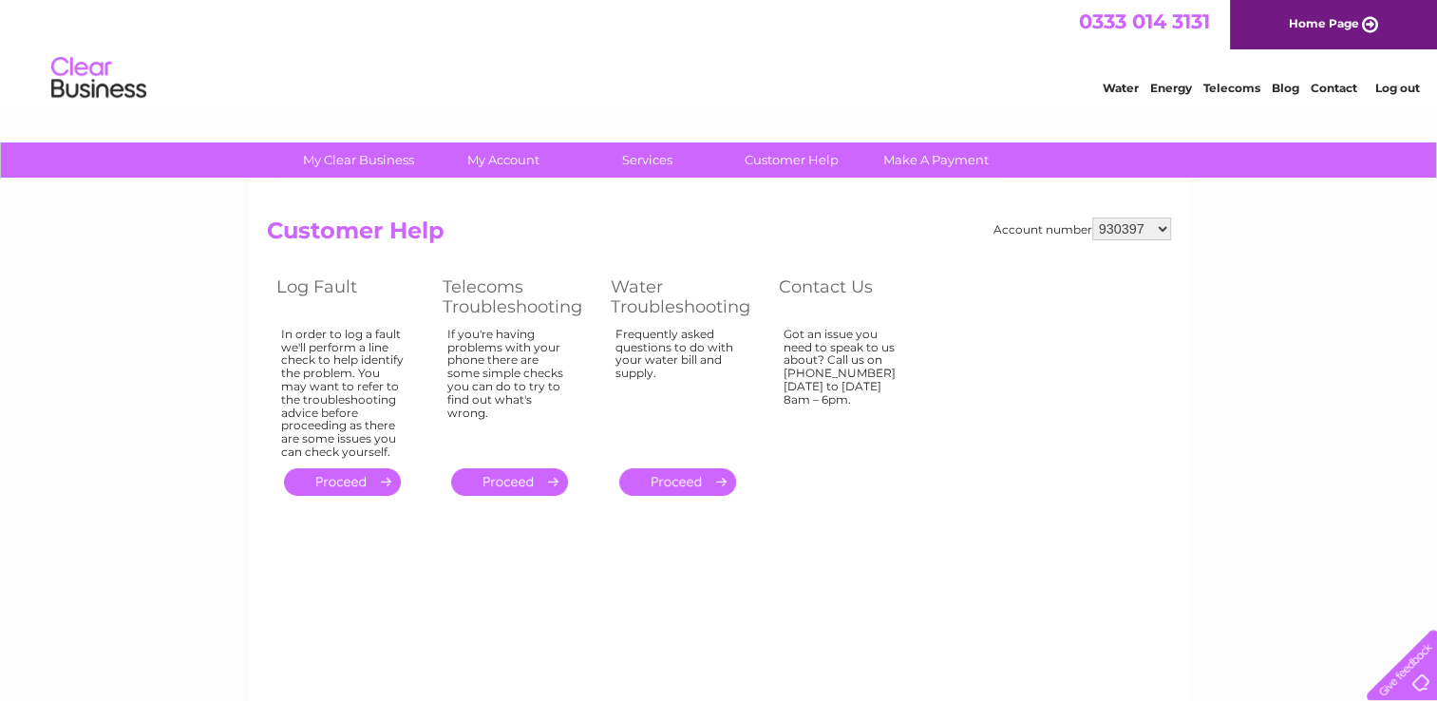
click at [1330, 92] on link "Contact" at bounding box center [1334, 88] width 47 height 14
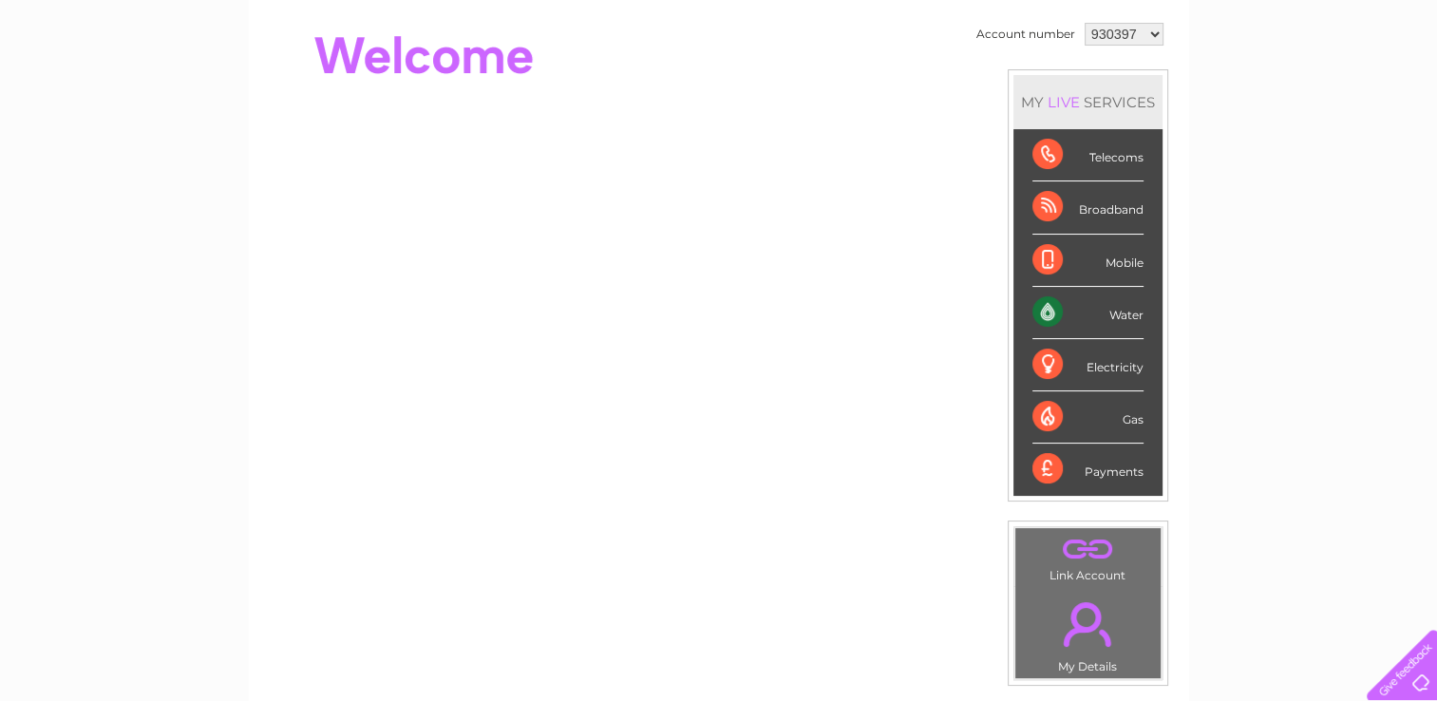
scroll to position [182, 0]
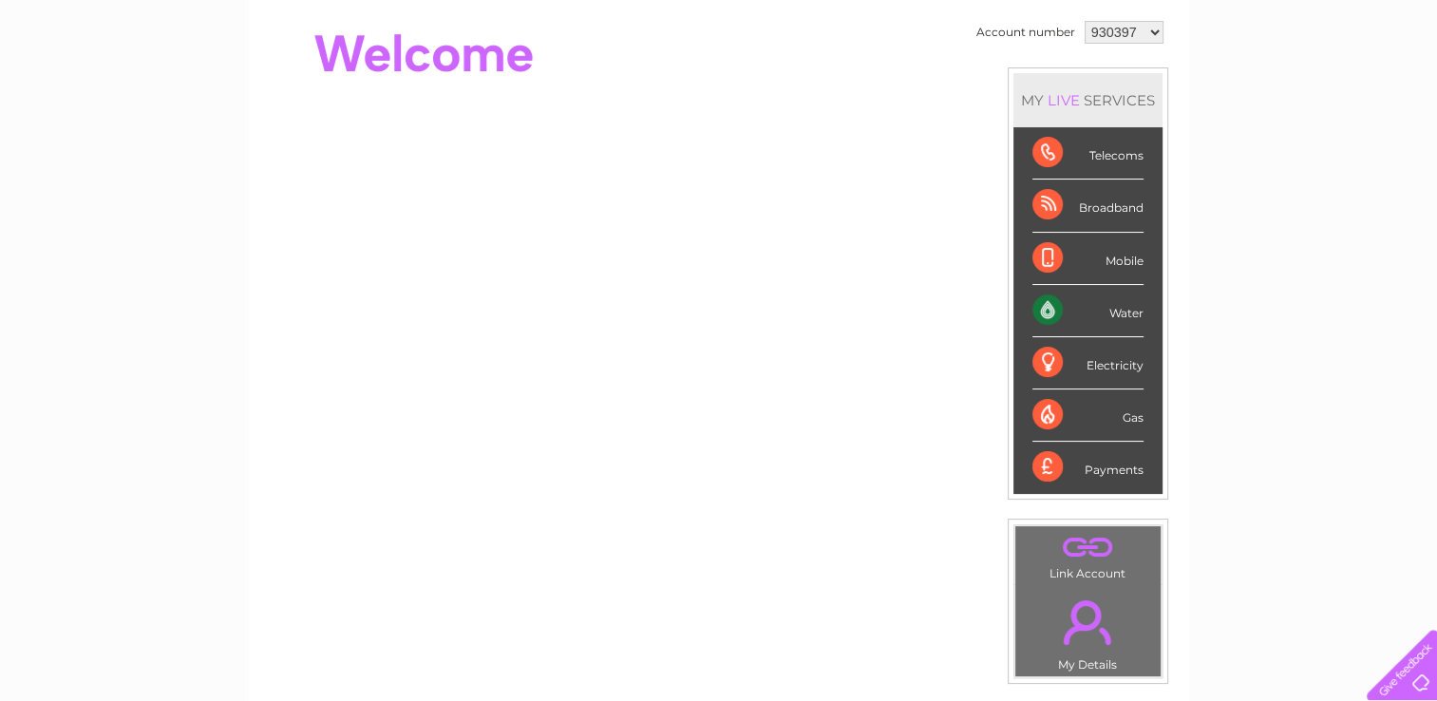
click at [1103, 305] on div "Water" at bounding box center [1087, 311] width 111 height 52
click at [1053, 310] on div "Water" at bounding box center [1087, 311] width 111 height 52
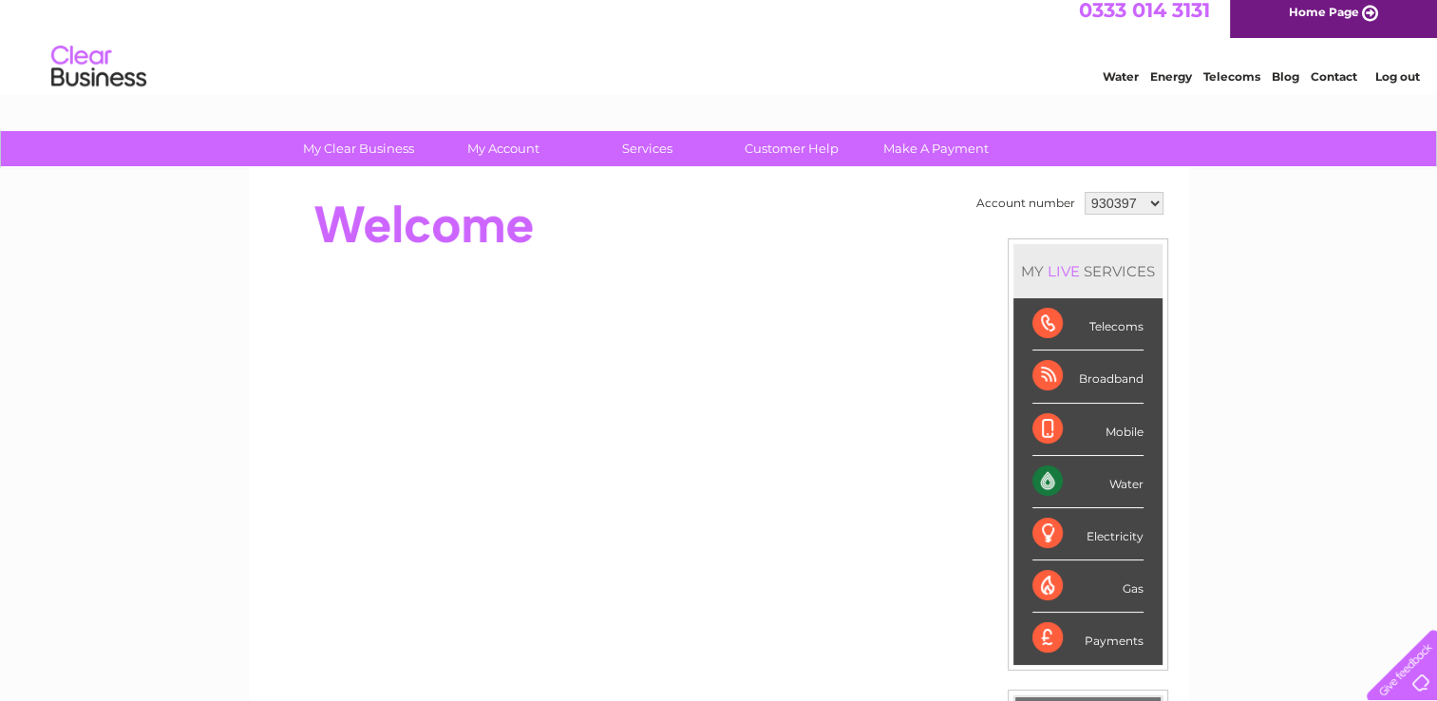
scroll to position [0, 0]
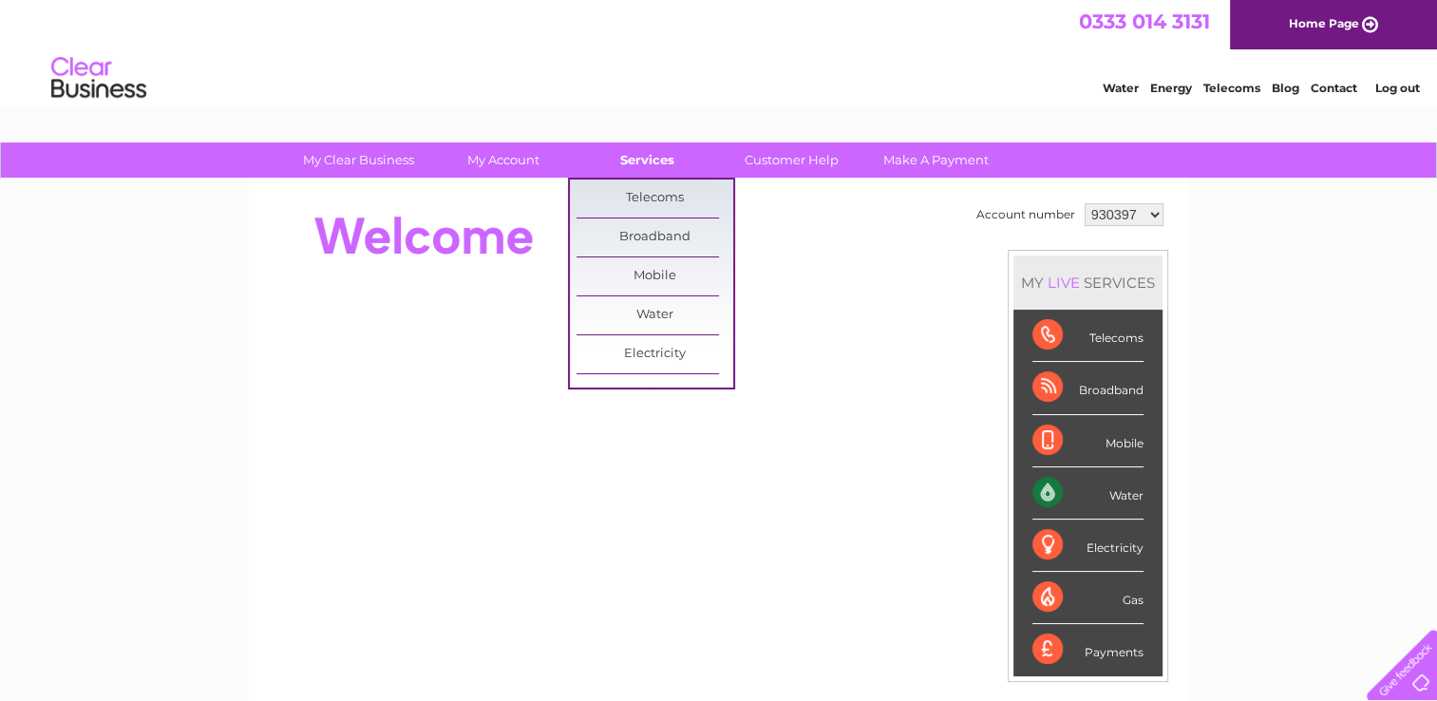
click at [653, 144] on link "Services" at bounding box center [647, 159] width 157 height 35
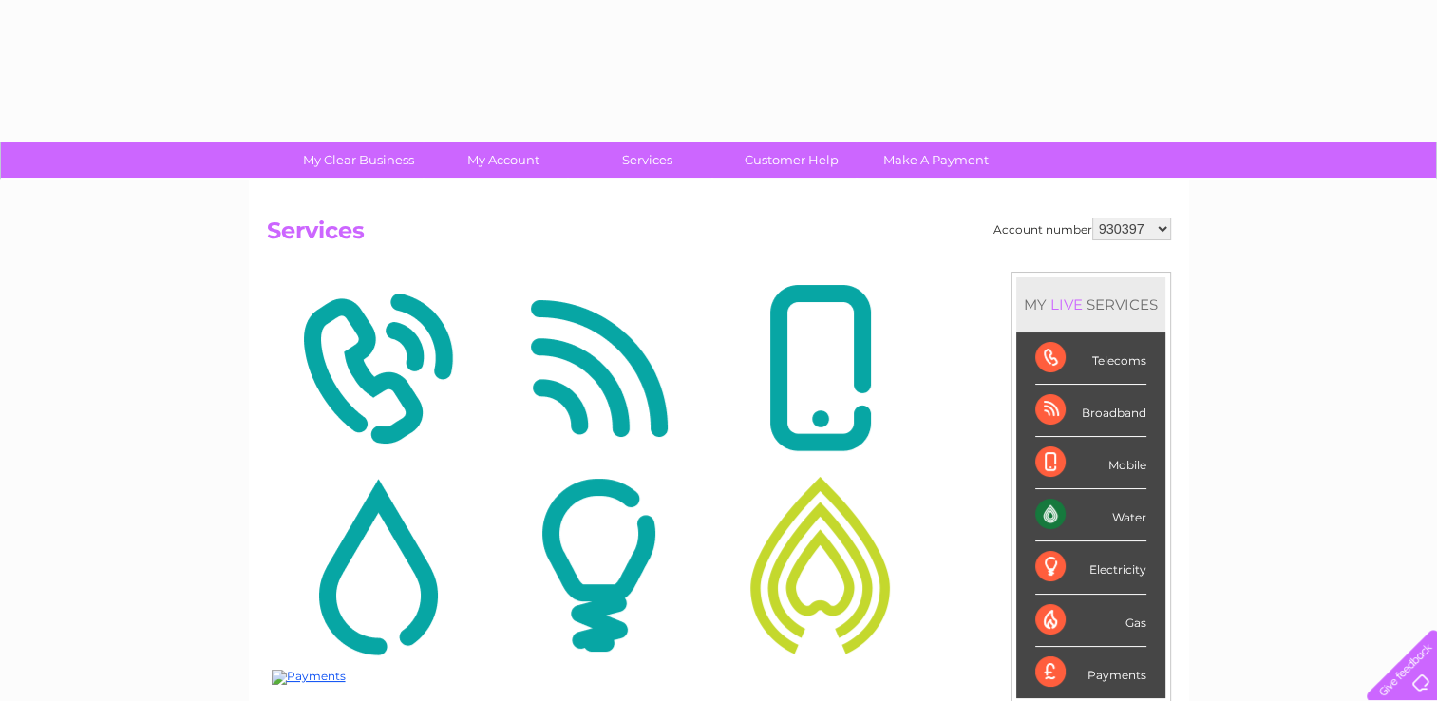
click at [653, 311] on img at bounding box center [599, 368] width 212 height 184
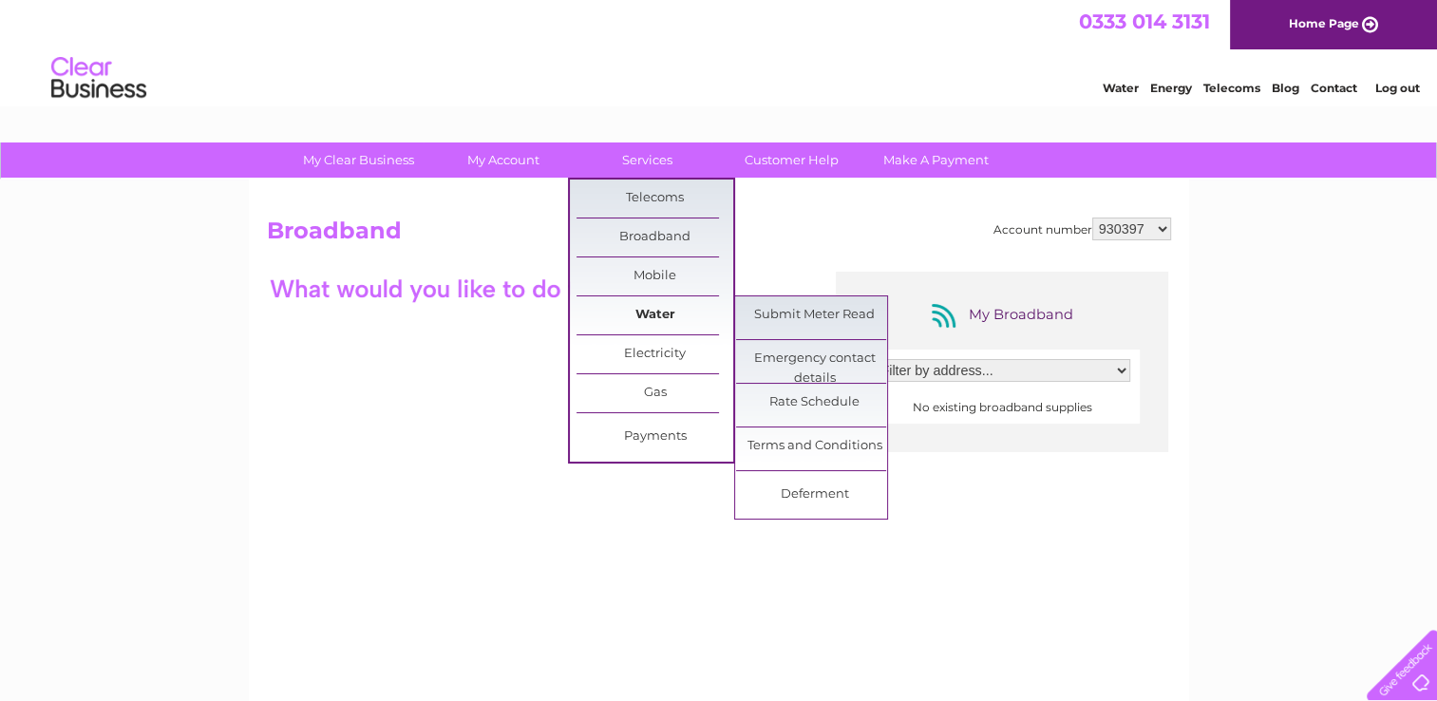
click at [649, 305] on link "Water" at bounding box center [655, 315] width 157 height 38
